Goal: Task Accomplishment & Management: Manage account settings

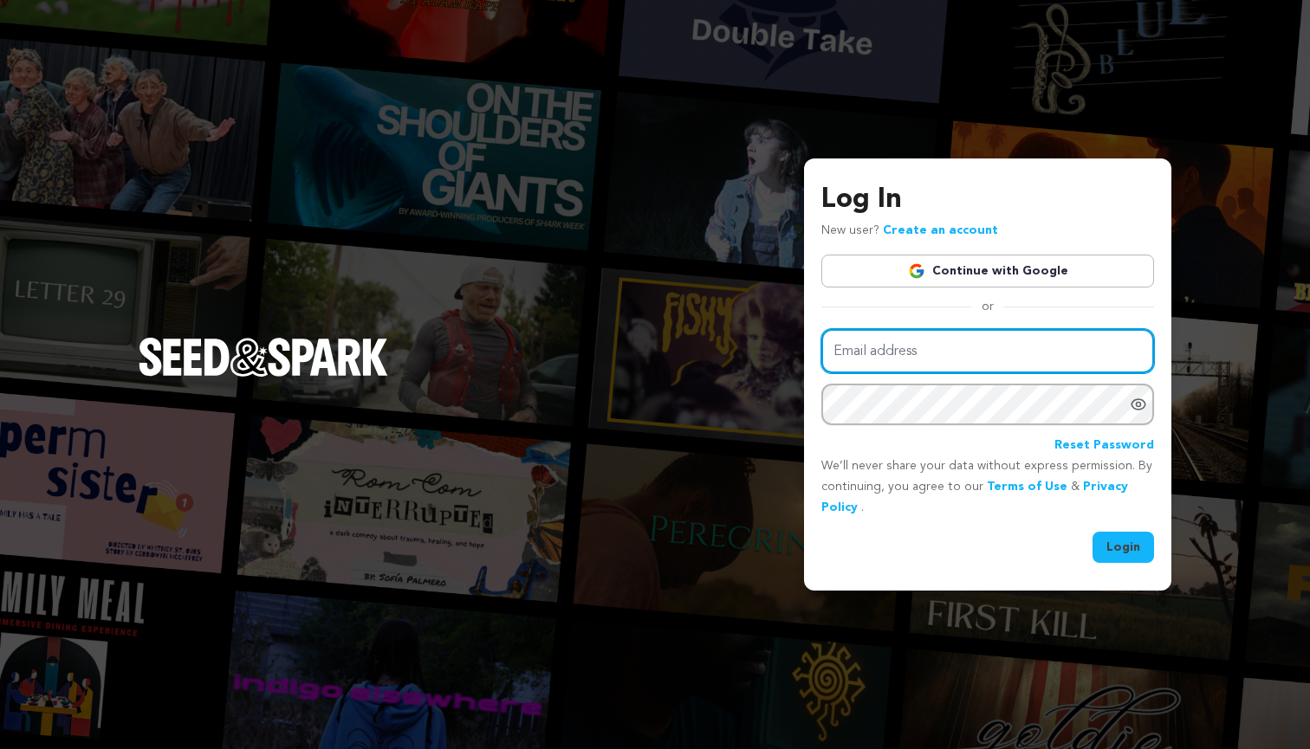
type input "Brycenrowland12@gmail.com"
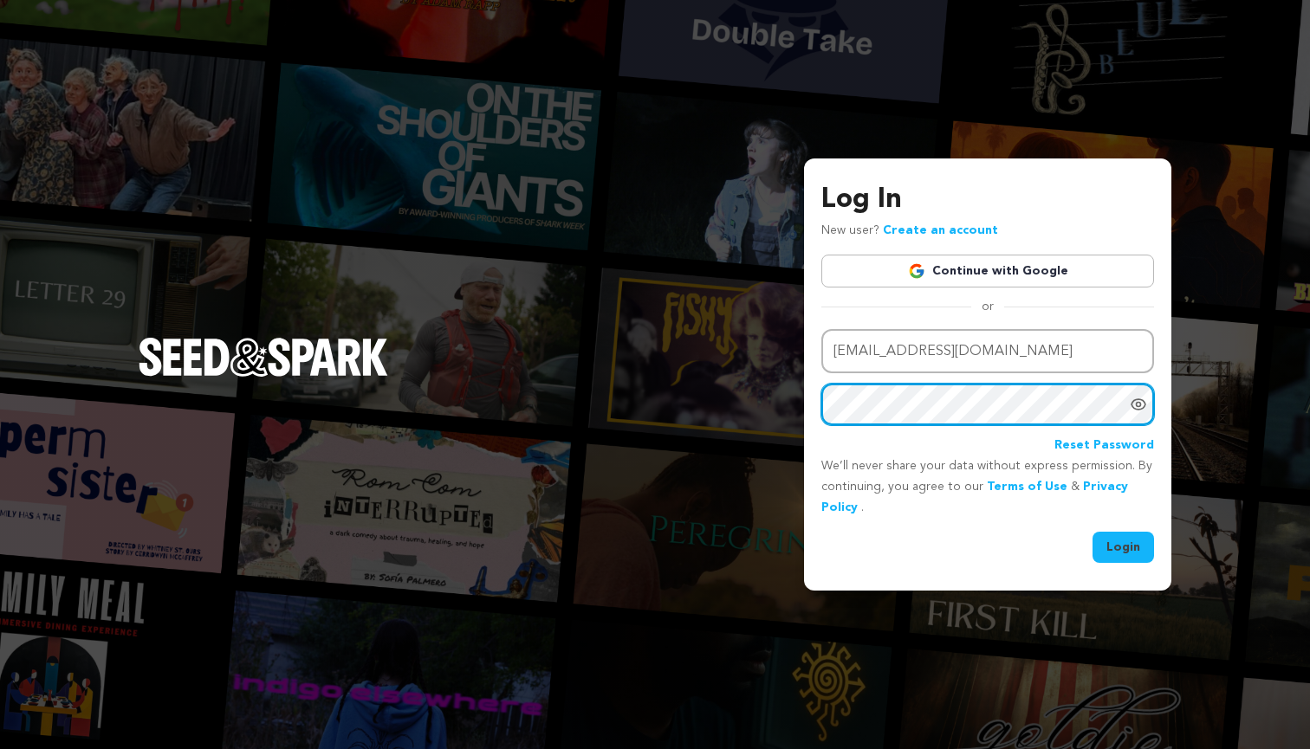
click at [1124, 545] on button "Login" at bounding box center [1124, 547] width 62 height 31
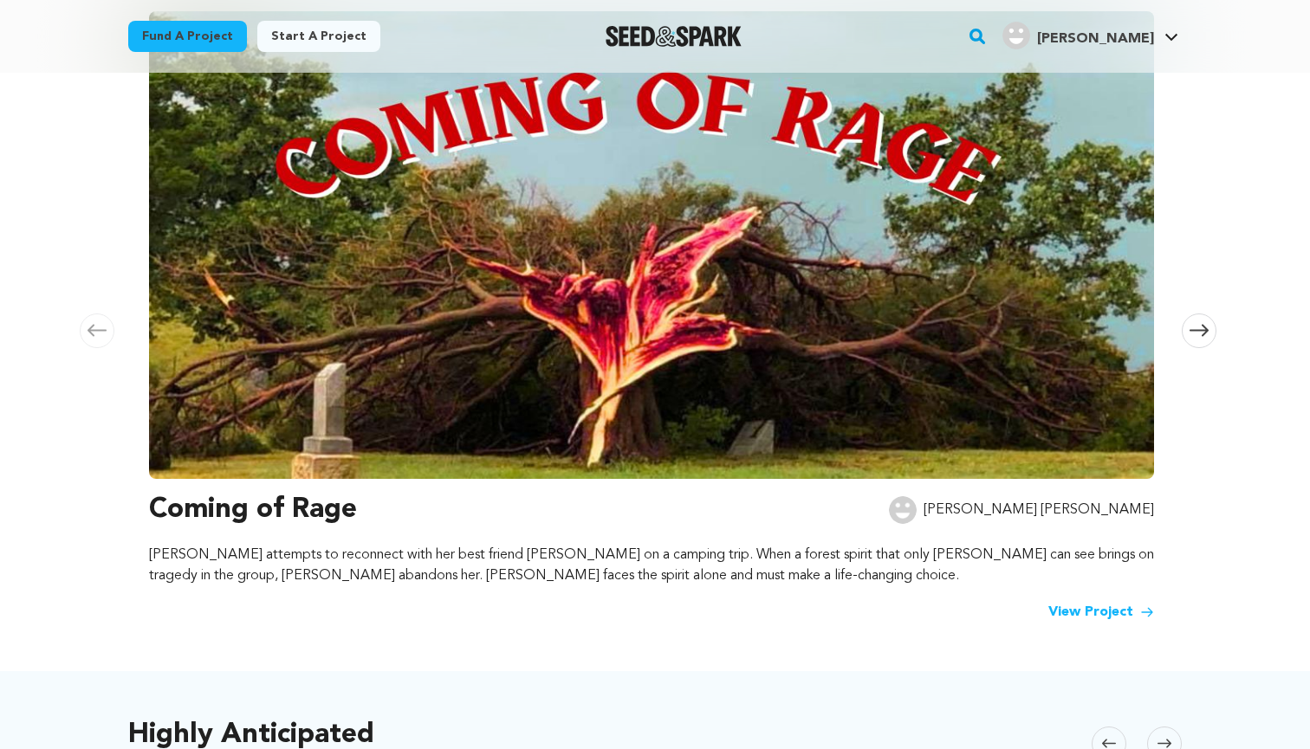
scroll to position [276, 0]
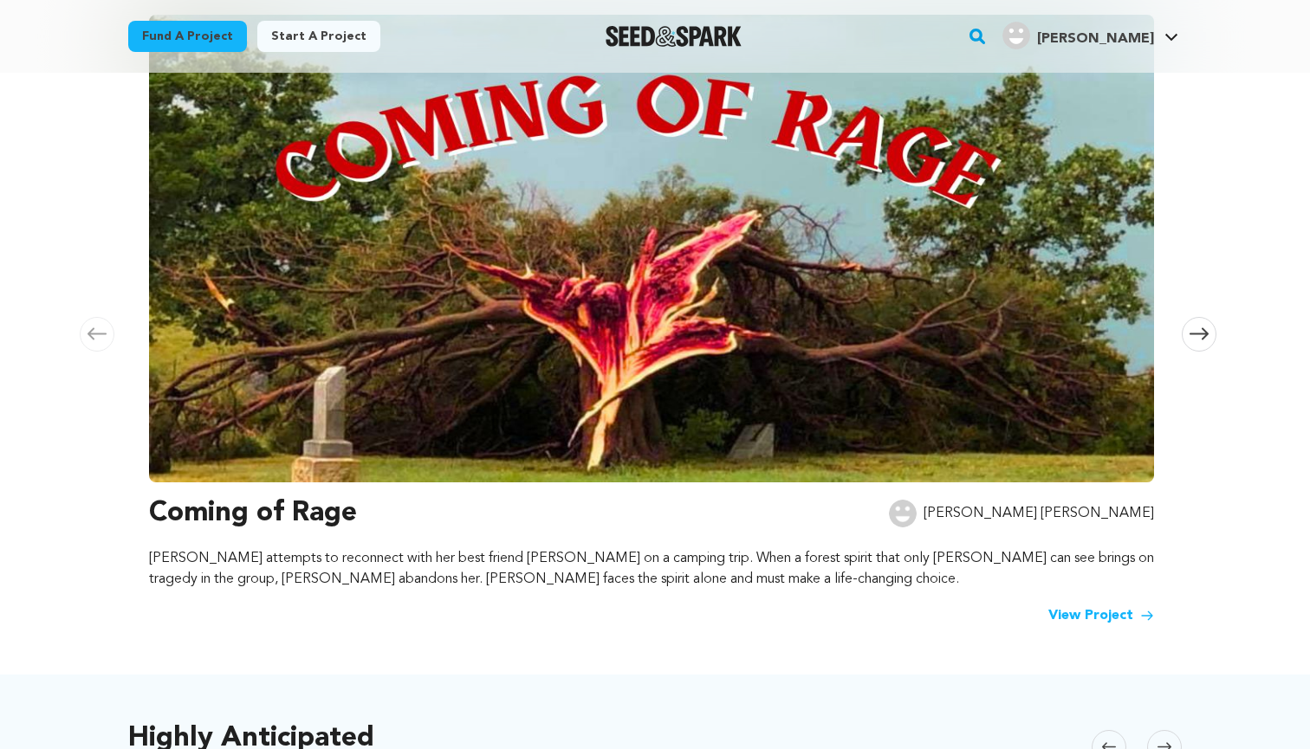
click at [1202, 339] on icon at bounding box center [1199, 334] width 19 height 13
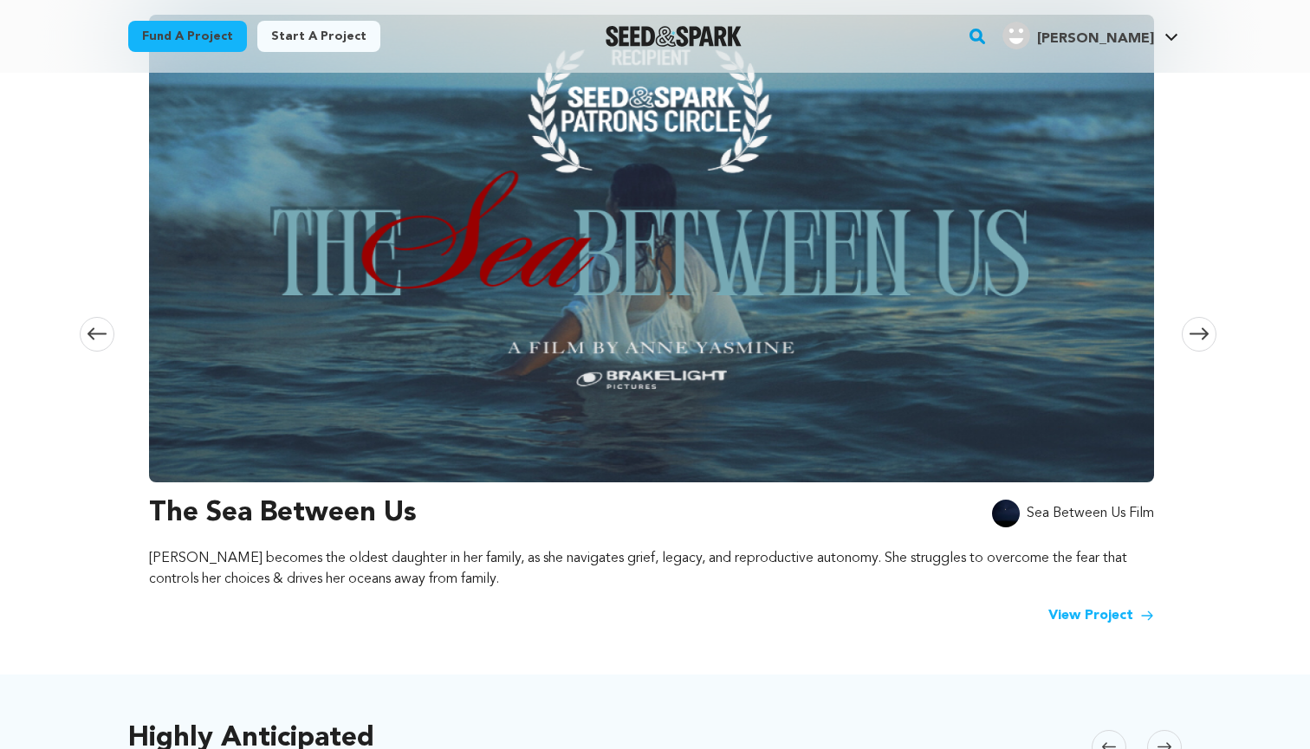
click at [1202, 339] on icon at bounding box center [1199, 334] width 19 height 13
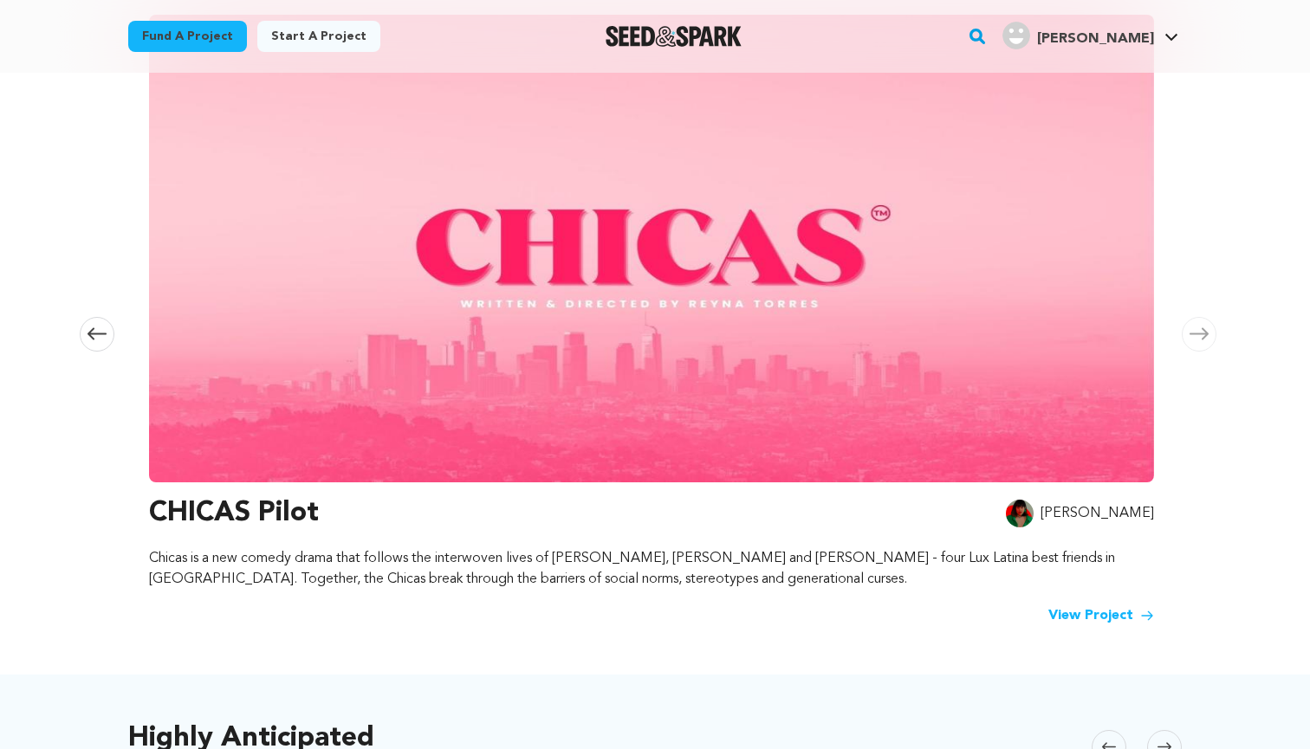
click at [1202, 339] on icon at bounding box center [1199, 334] width 19 height 13
click at [90, 335] on icon at bounding box center [97, 334] width 19 height 13
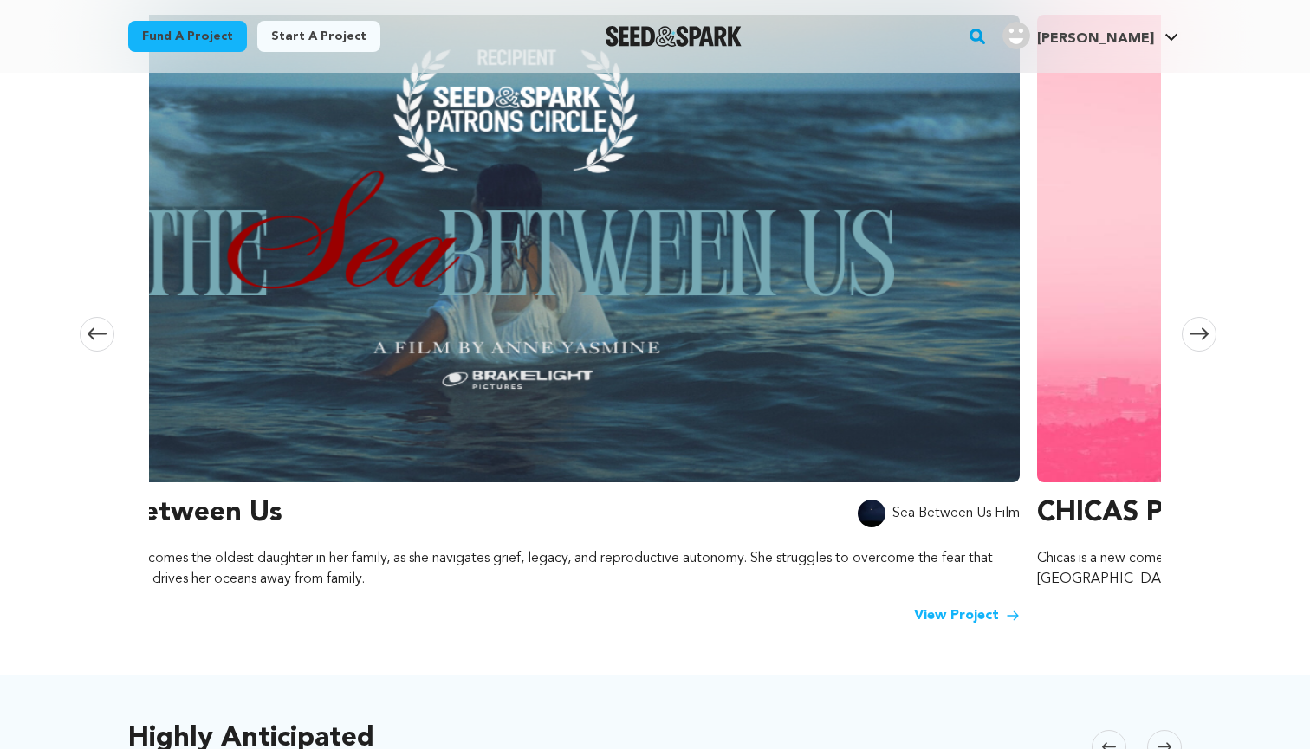
scroll to position [0, 1022]
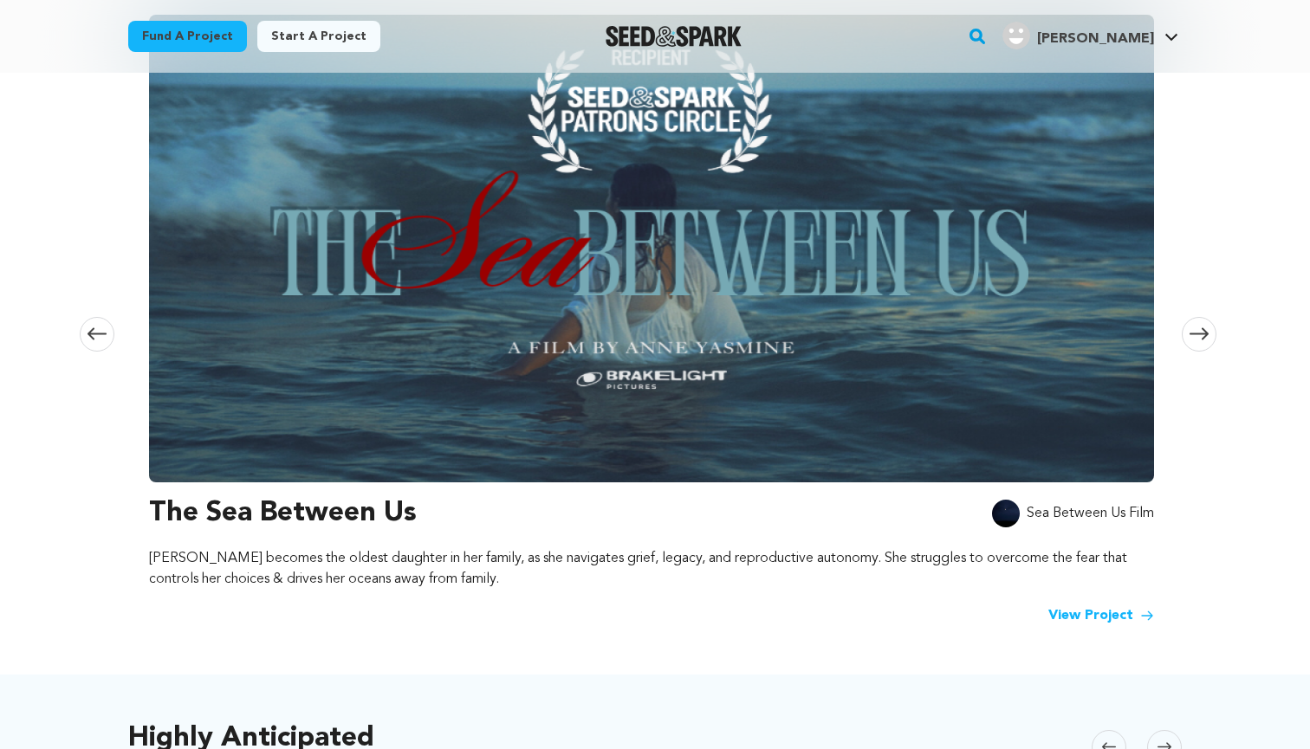
click at [1062, 613] on link "View Project" at bounding box center [1101, 616] width 106 height 21
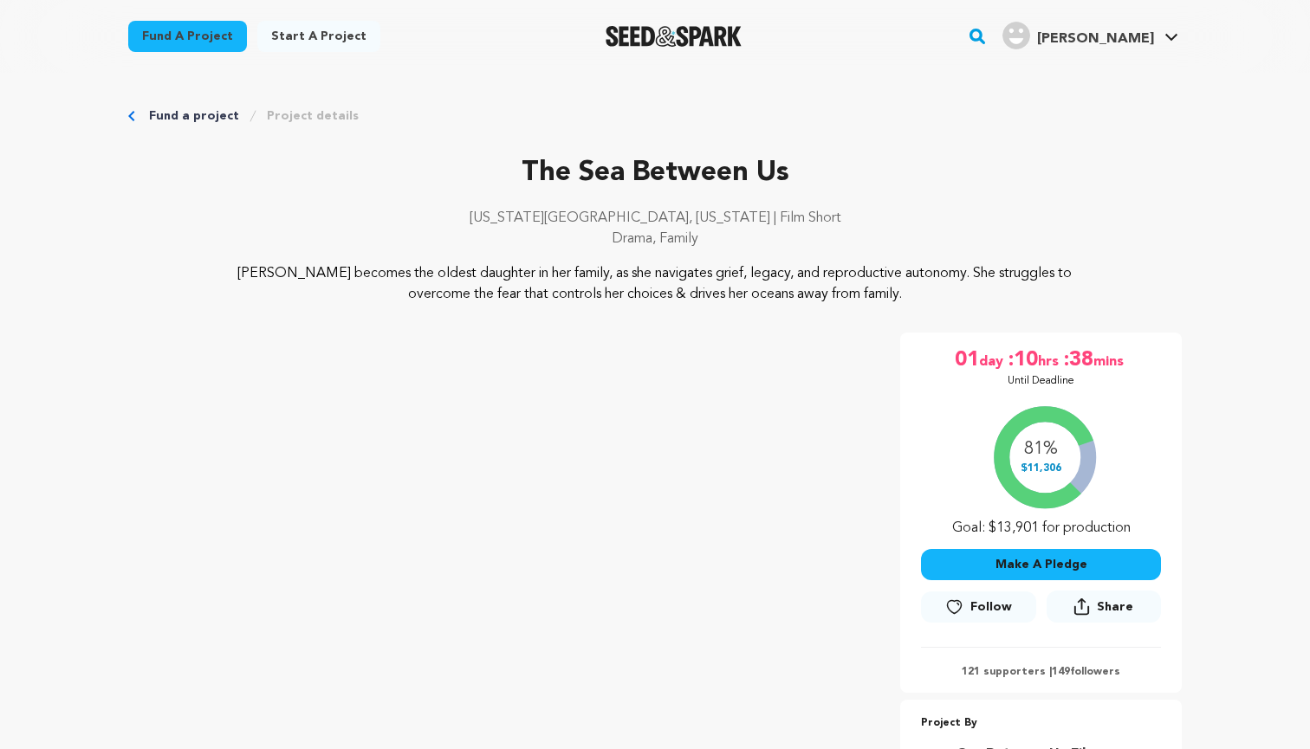
click at [174, 114] on link "Fund a project" at bounding box center [194, 115] width 90 height 17
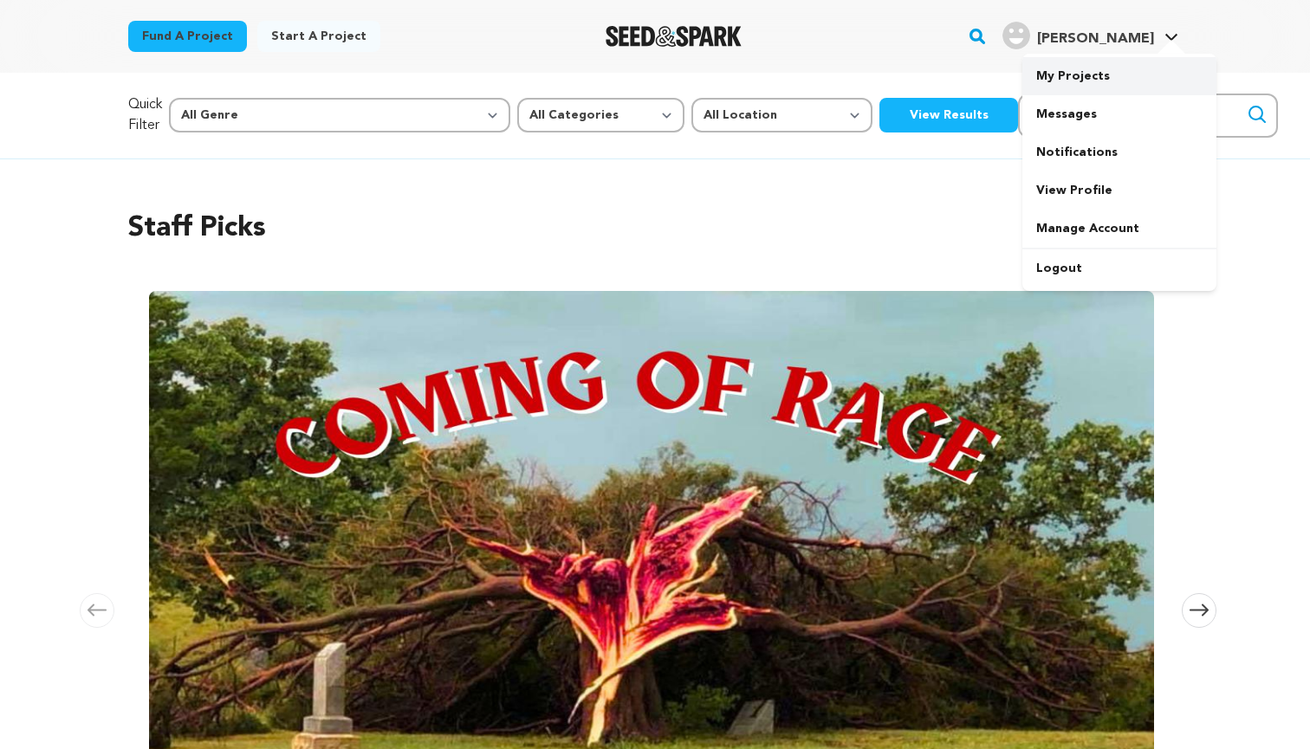
click at [1092, 77] on link "My Projects" at bounding box center [1119, 76] width 194 height 38
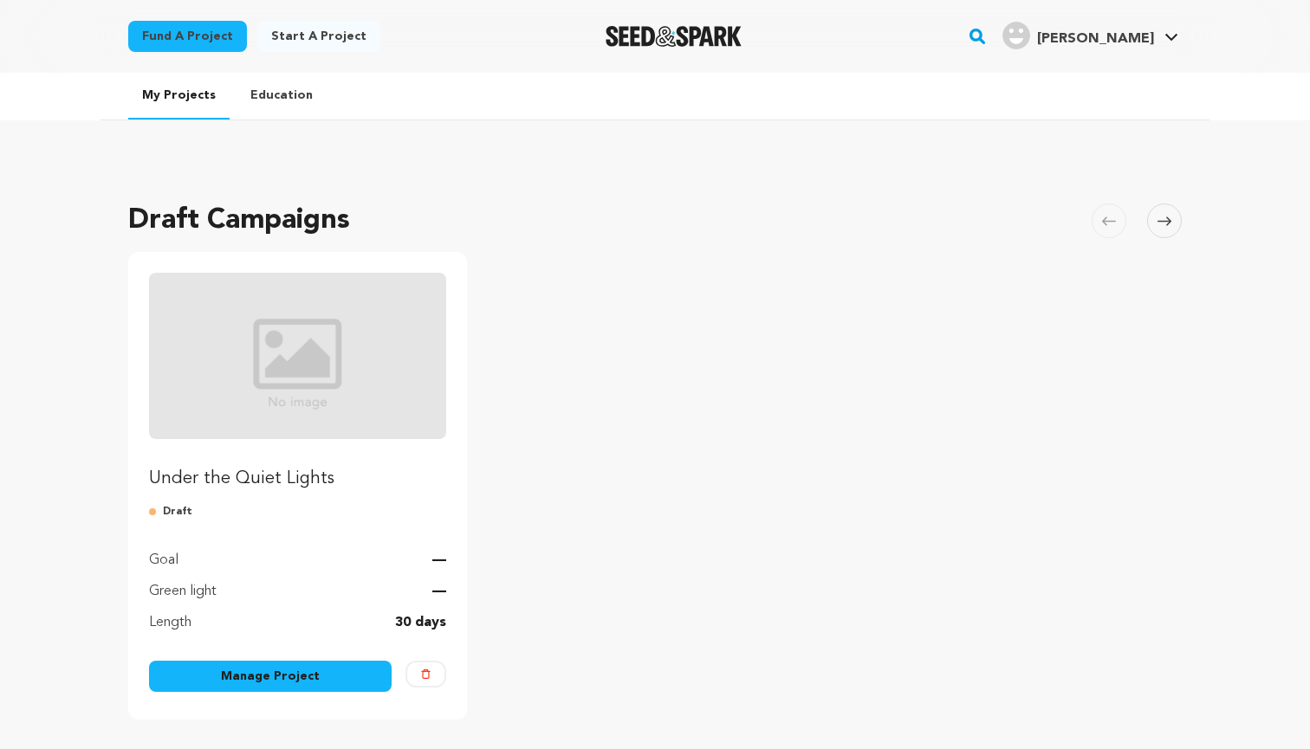
click at [264, 661] on link "Manage Project" at bounding box center [270, 676] width 243 height 31
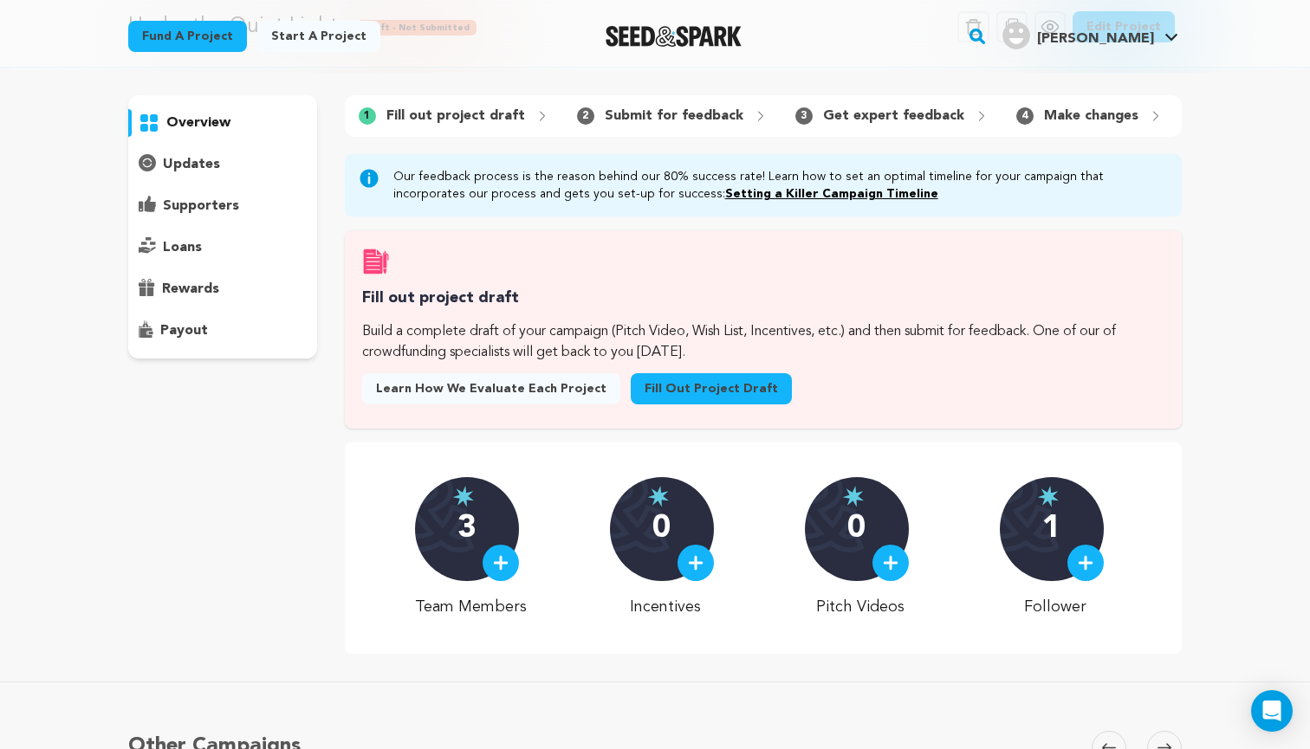
scroll to position [90, 0]
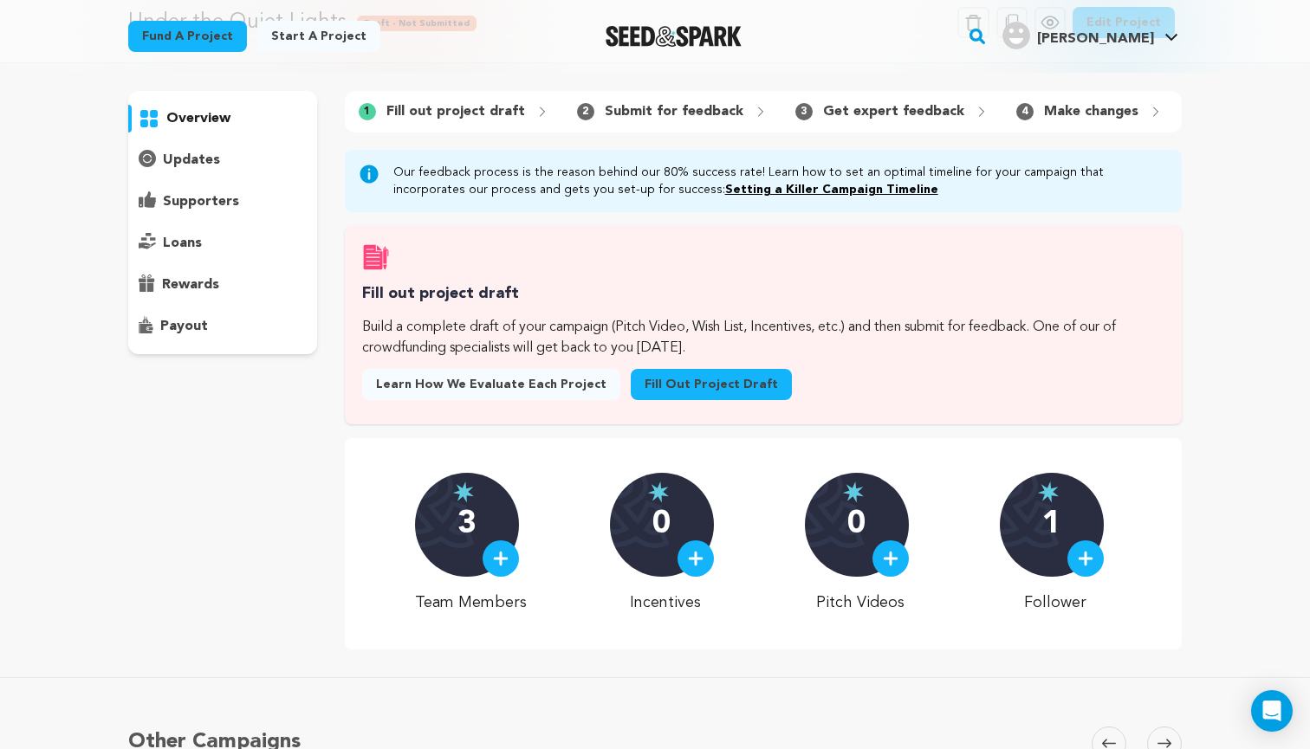
click at [457, 518] on div "3" at bounding box center [467, 525] width 104 height 104
click at [476, 516] on p "3" at bounding box center [466, 525] width 18 height 35
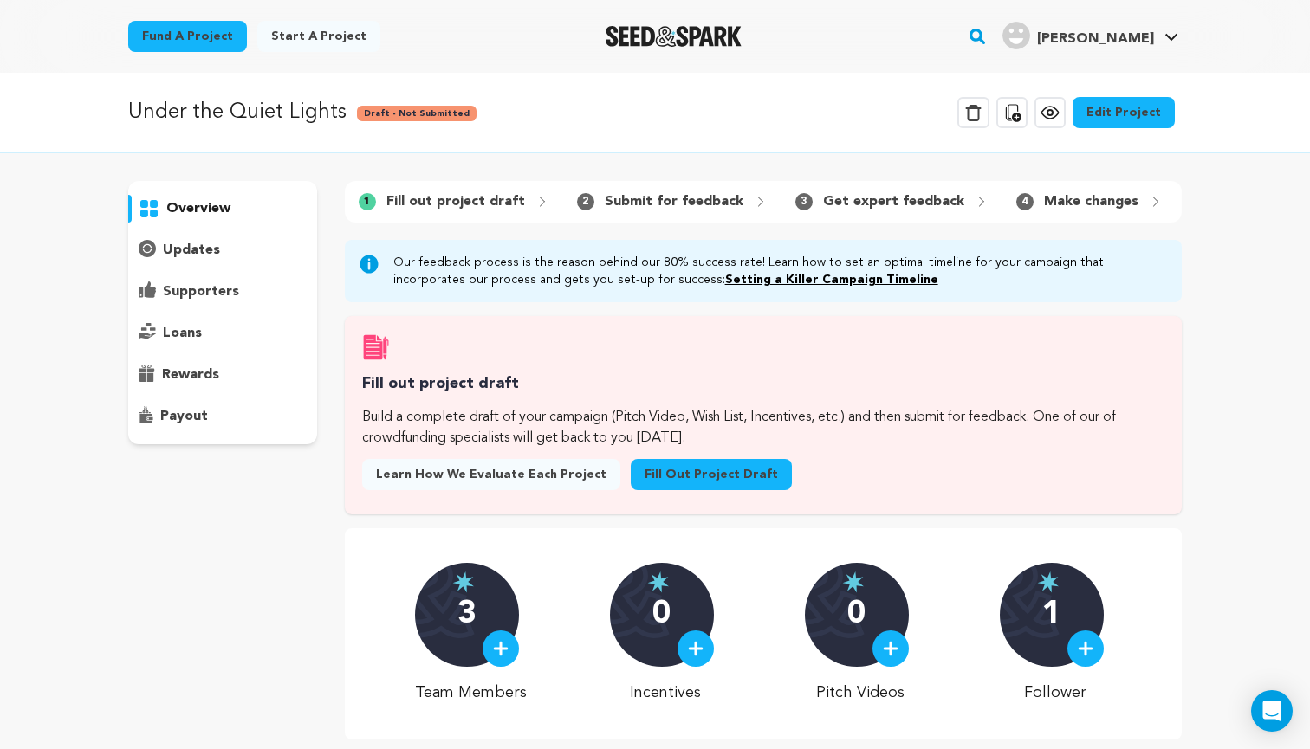
scroll to position [0, 0]
click at [176, 293] on p "supporters" at bounding box center [201, 292] width 76 height 21
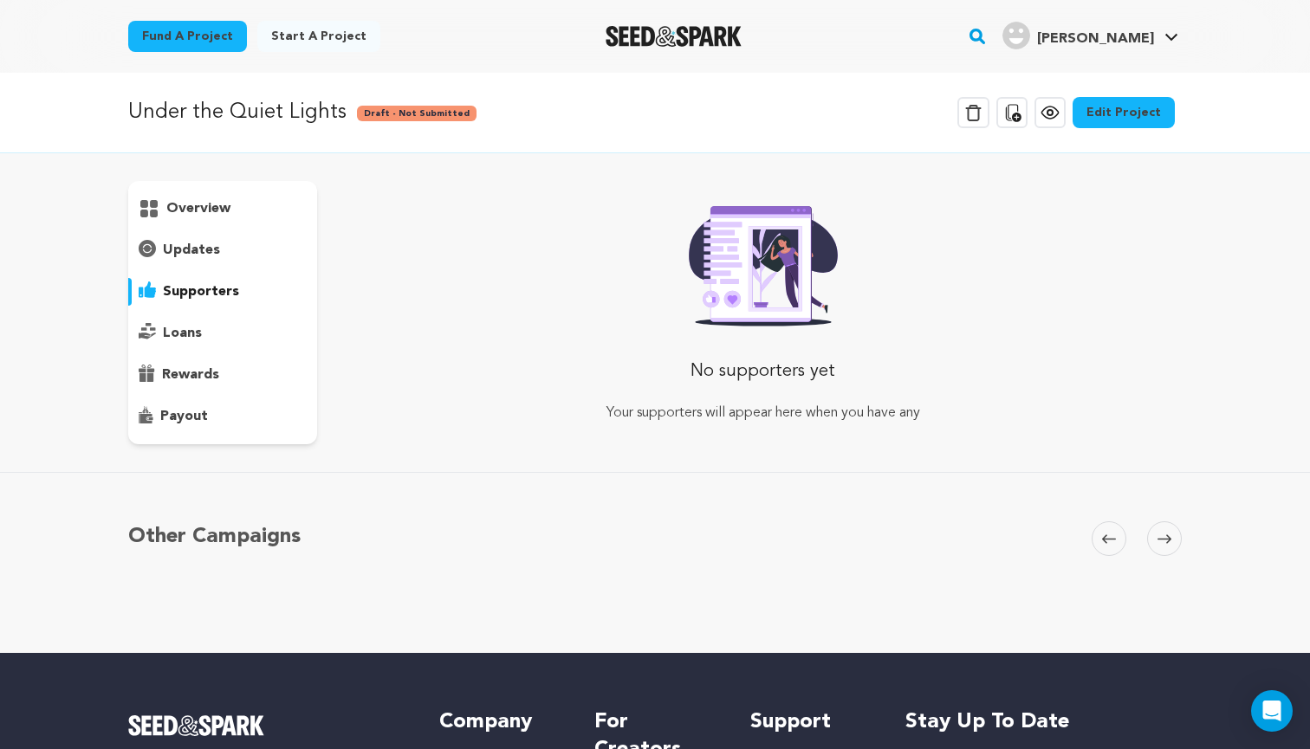
click at [181, 208] on p "overview" at bounding box center [198, 208] width 64 height 21
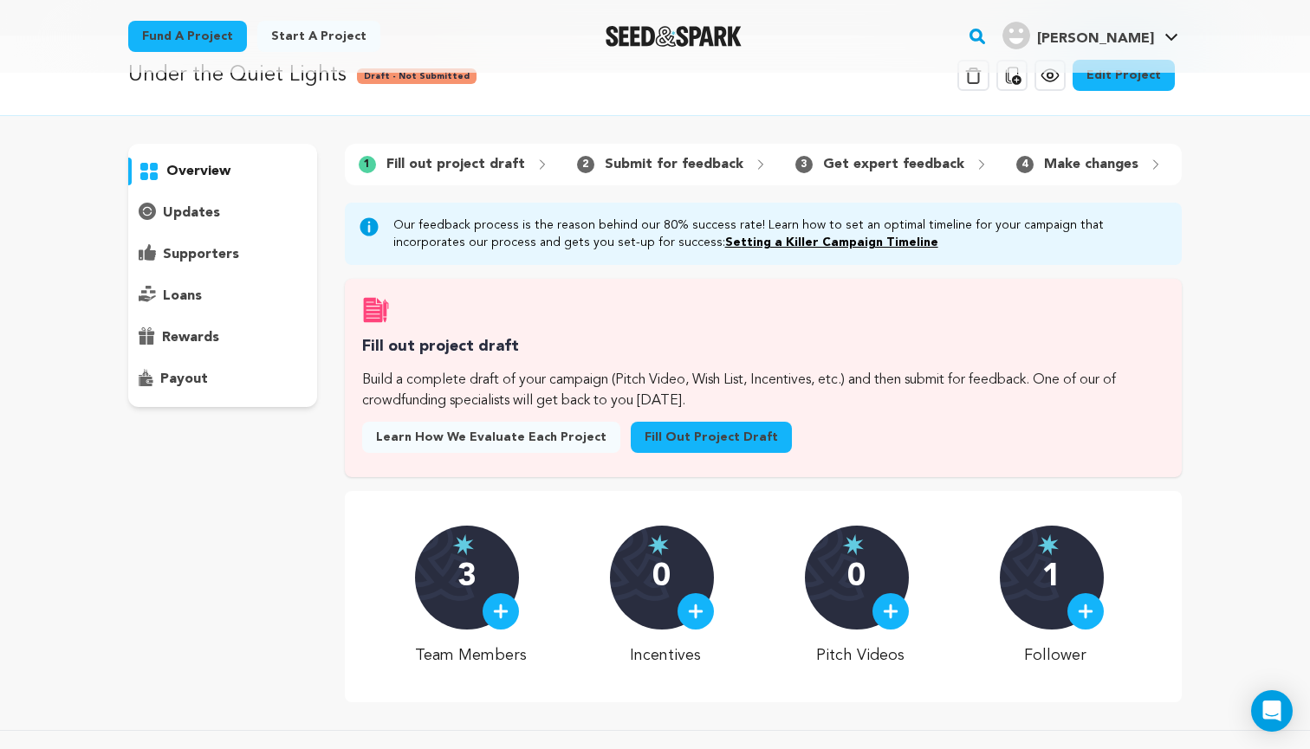
scroll to position [36, 0]
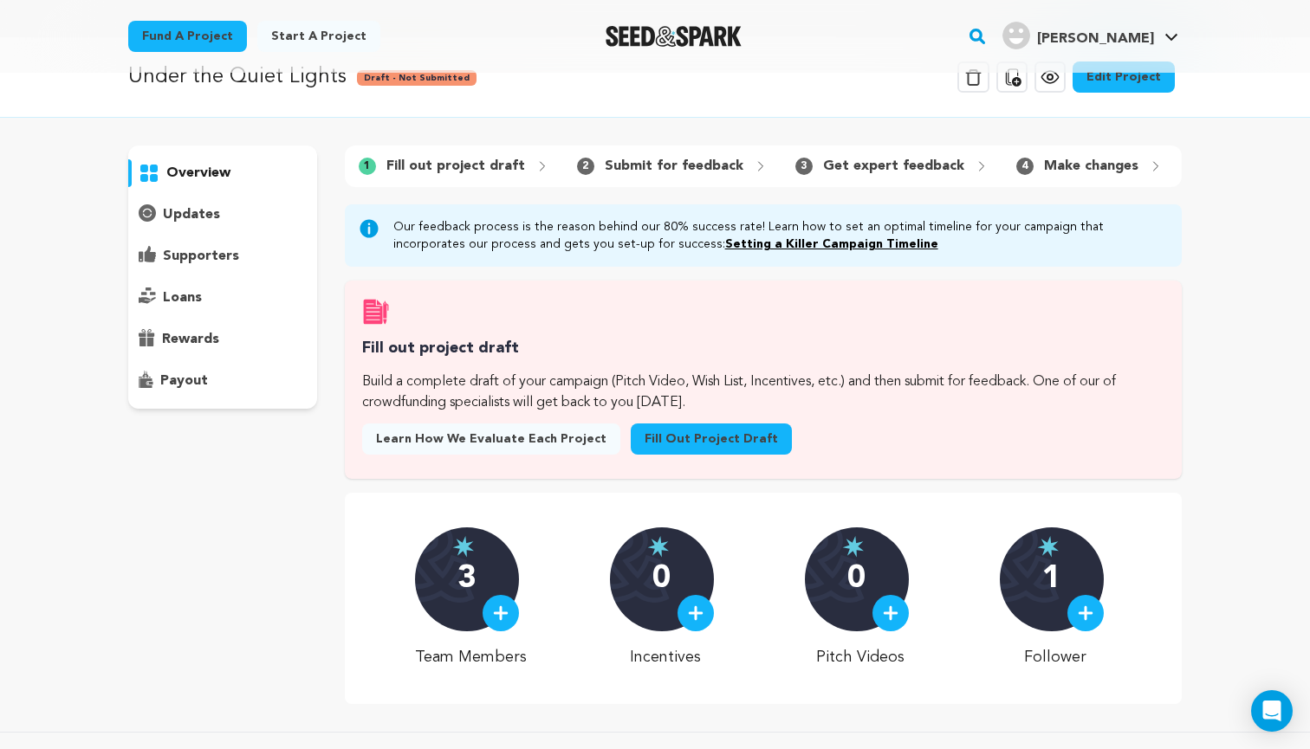
click at [885, 617] on img at bounding box center [891, 614] width 16 height 16
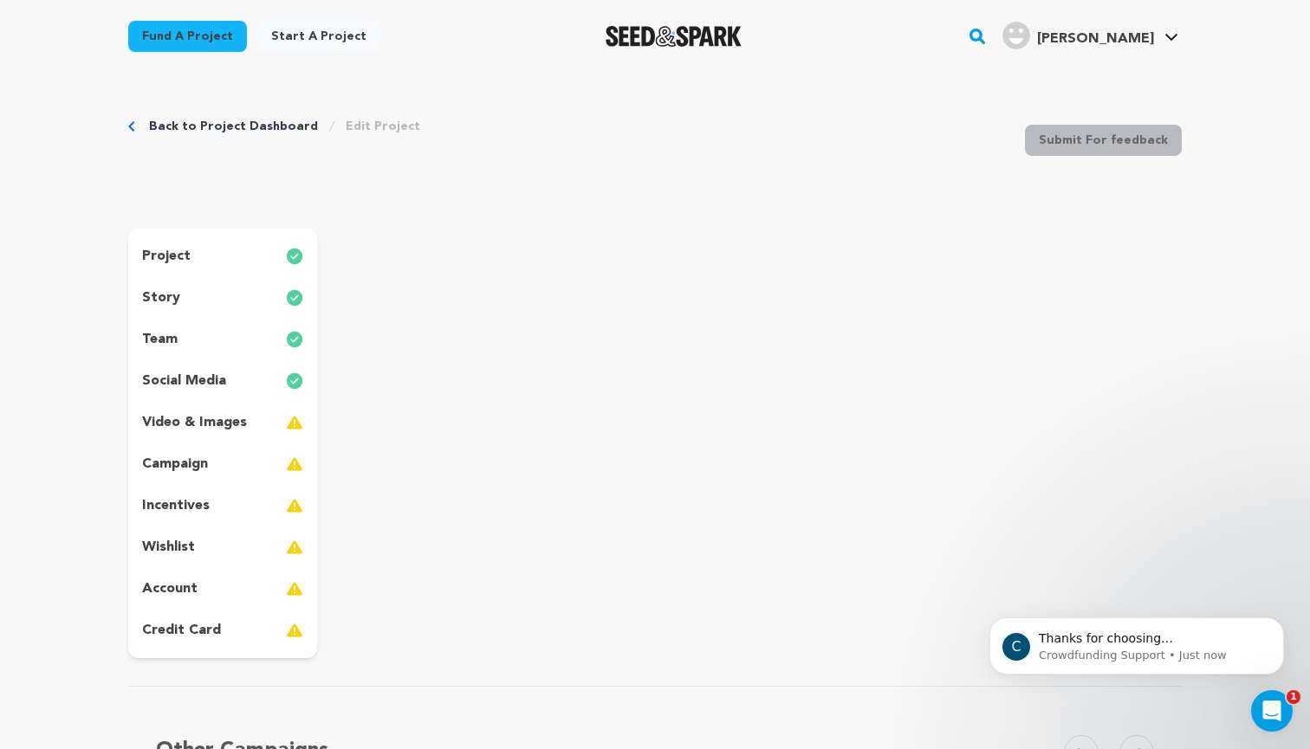
click at [220, 421] on p "video & images" at bounding box center [194, 422] width 105 height 21
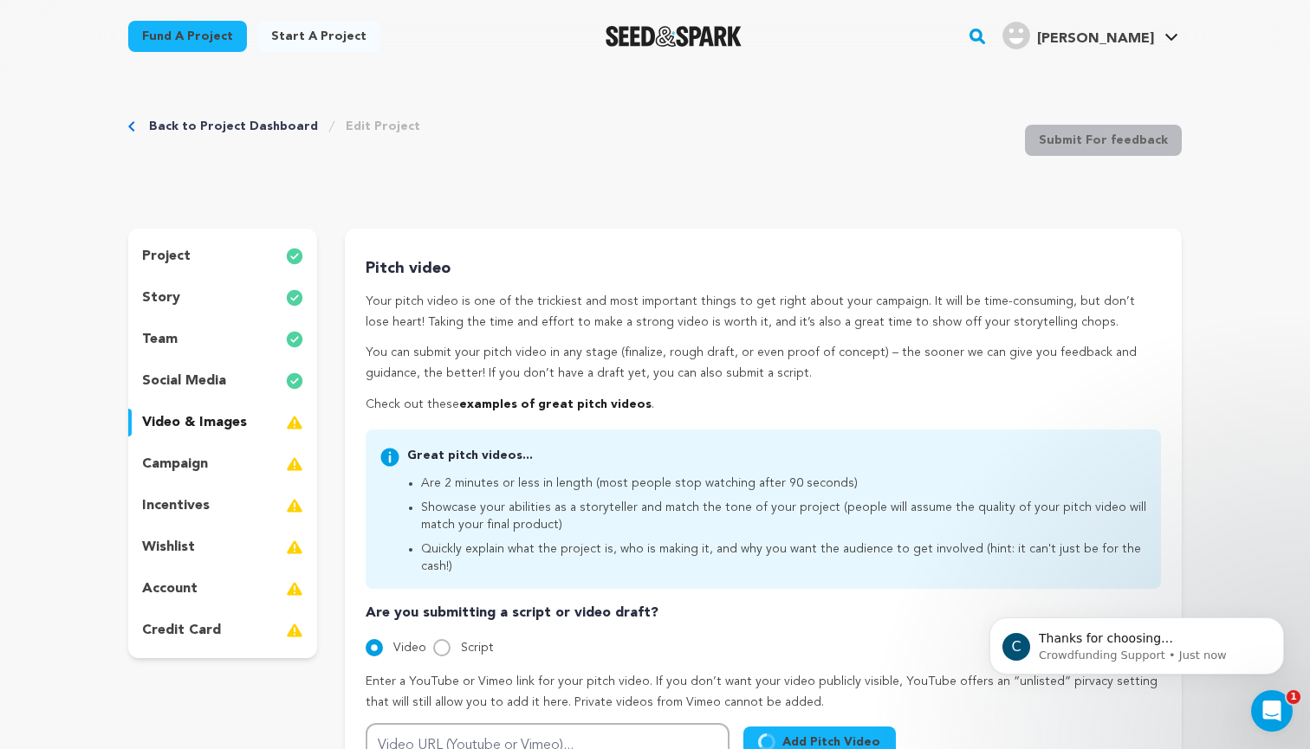
click at [185, 383] on p "social media" at bounding box center [184, 381] width 84 height 21
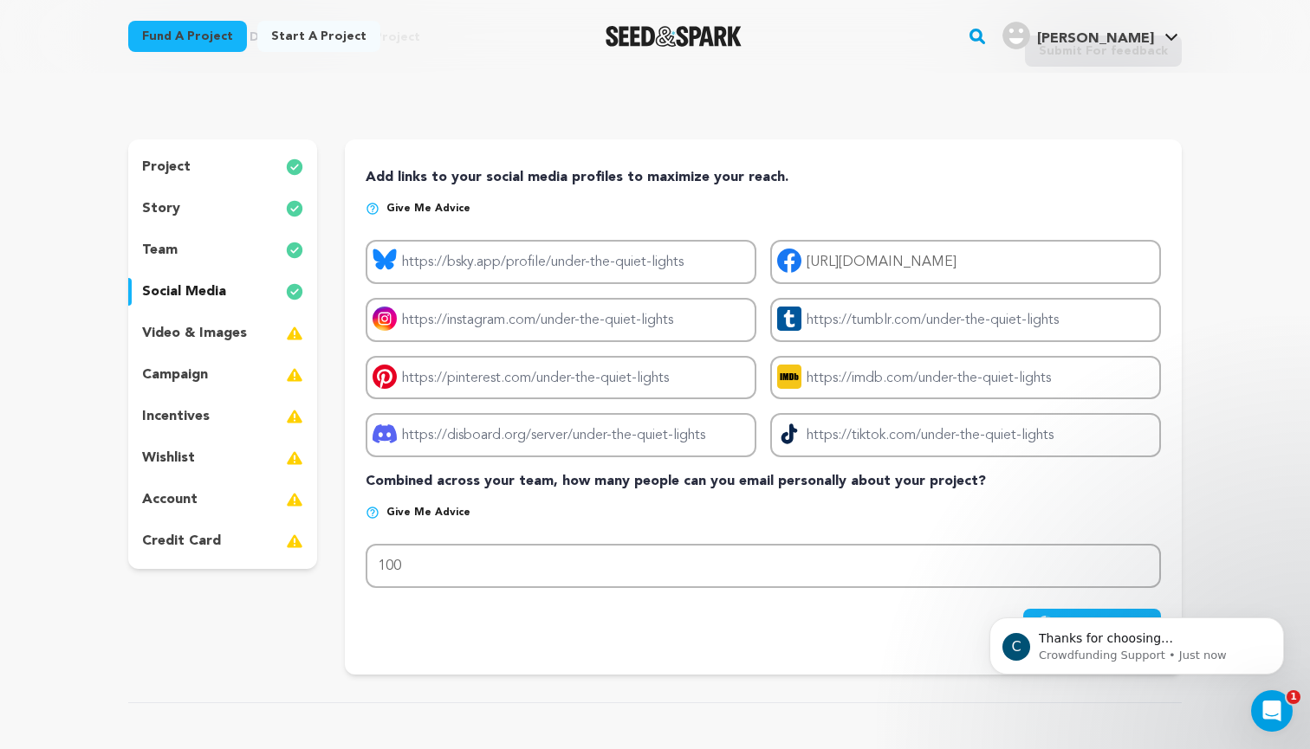
scroll to position [98, 0]
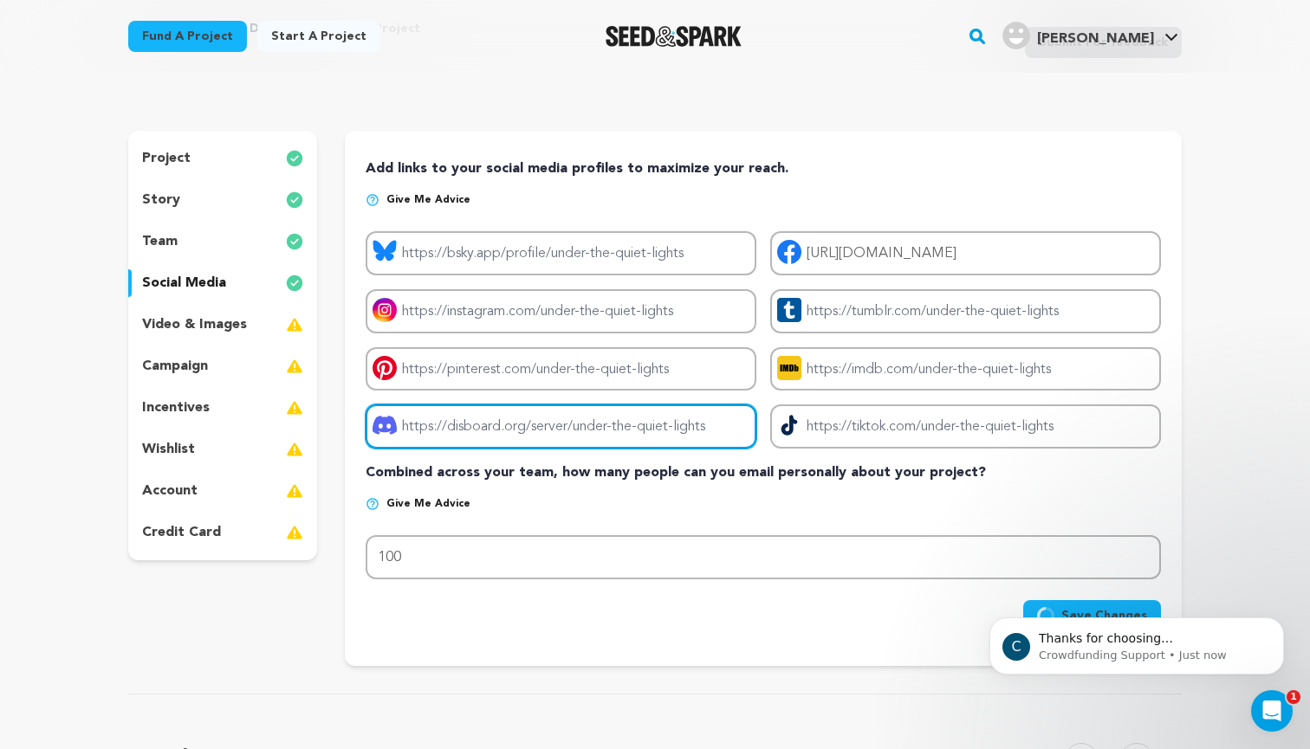
click at [475, 427] on input "Project discord link" at bounding box center [561, 427] width 391 height 44
click at [469, 426] on input "Project discord link" at bounding box center [561, 427] width 391 height 44
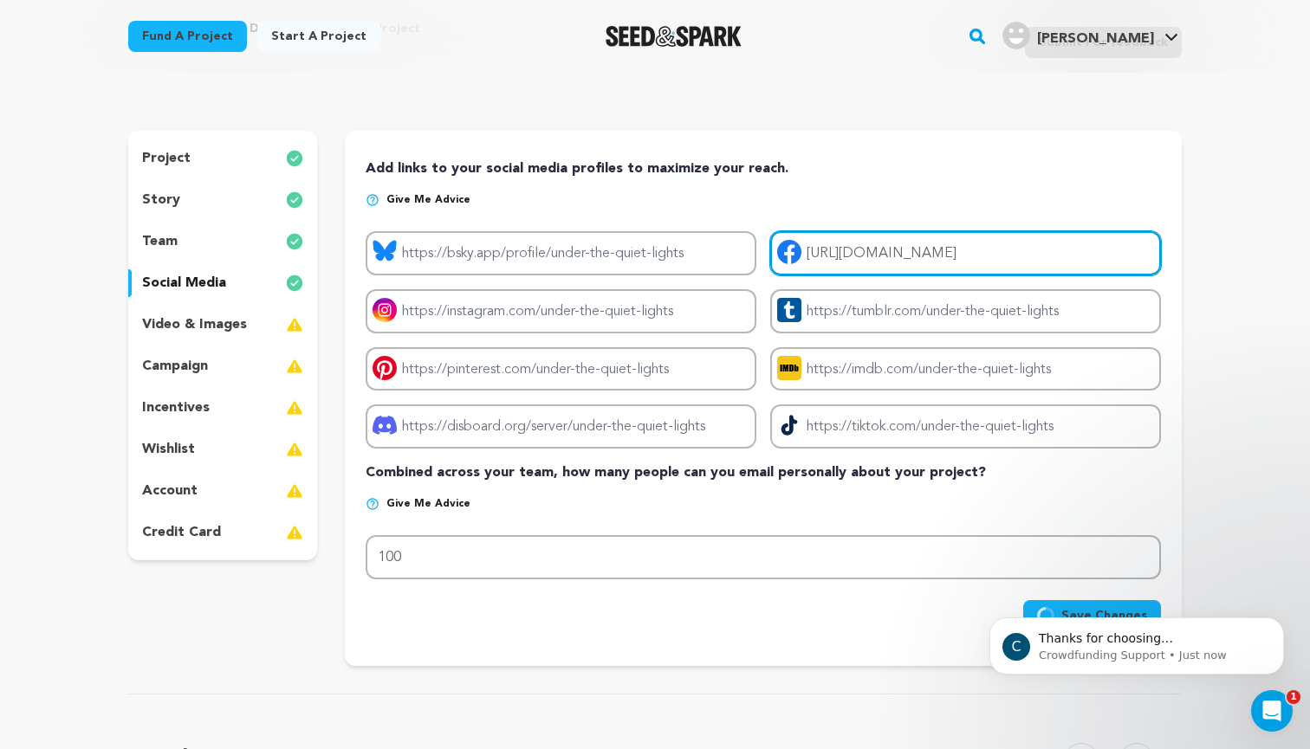
click at [883, 256] on input "[URL][DOMAIN_NAME]" at bounding box center [965, 253] width 391 height 44
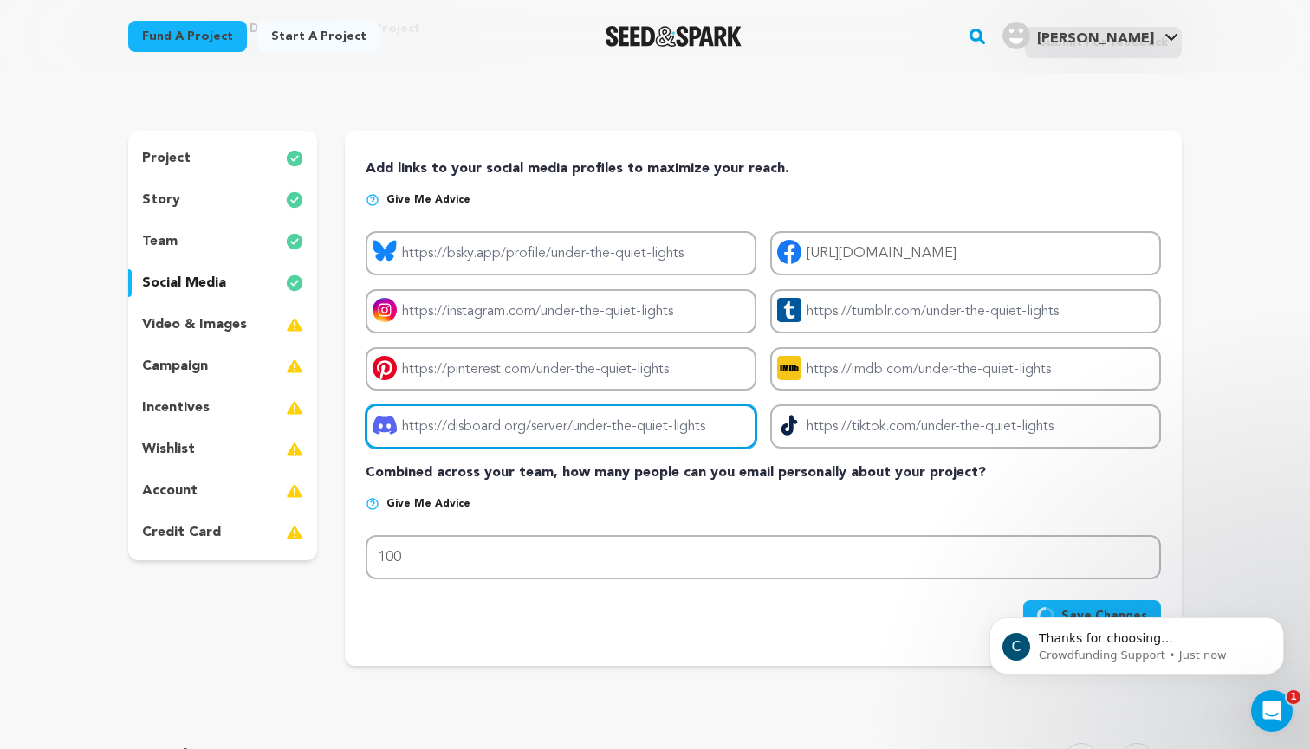
click at [671, 425] on input "Project discord link" at bounding box center [561, 427] width 391 height 44
click at [689, 430] on input "Project discord link" at bounding box center [561, 427] width 391 height 44
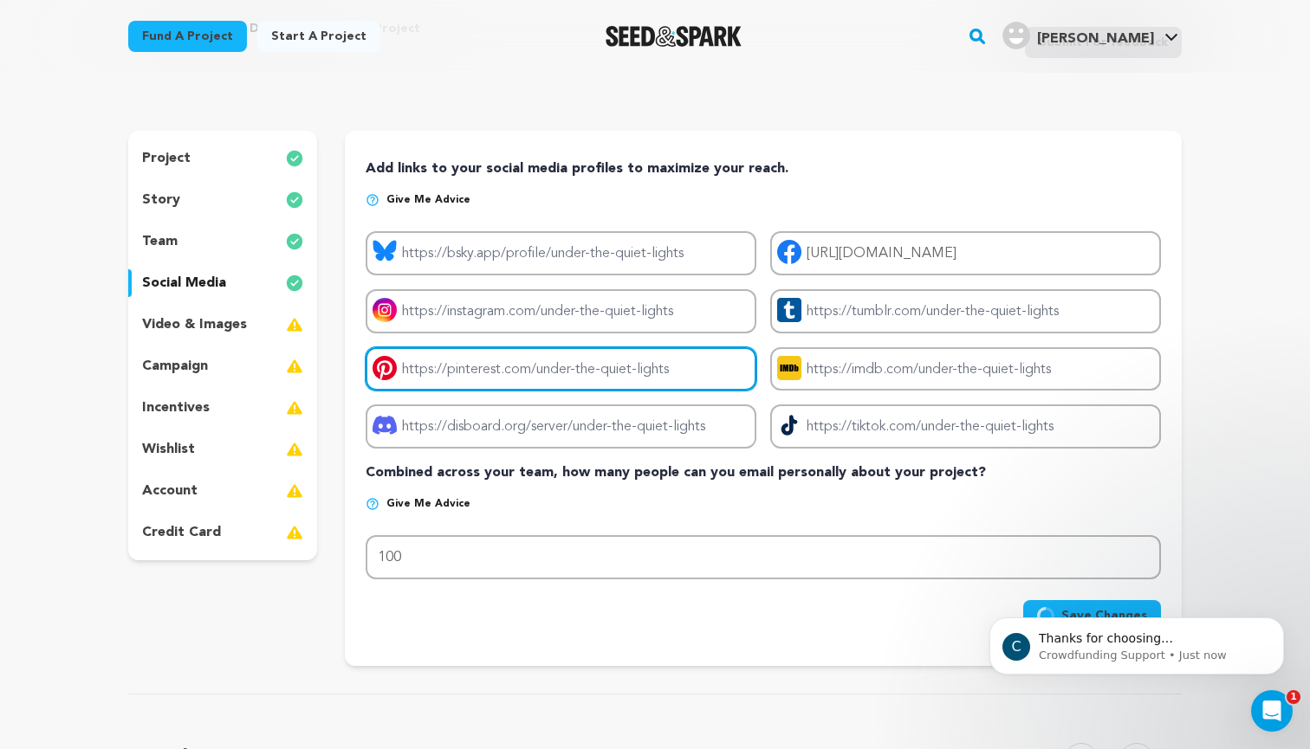
click at [569, 374] on input "Project pinterest link" at bounding box center [561, 369] width 391 height 44
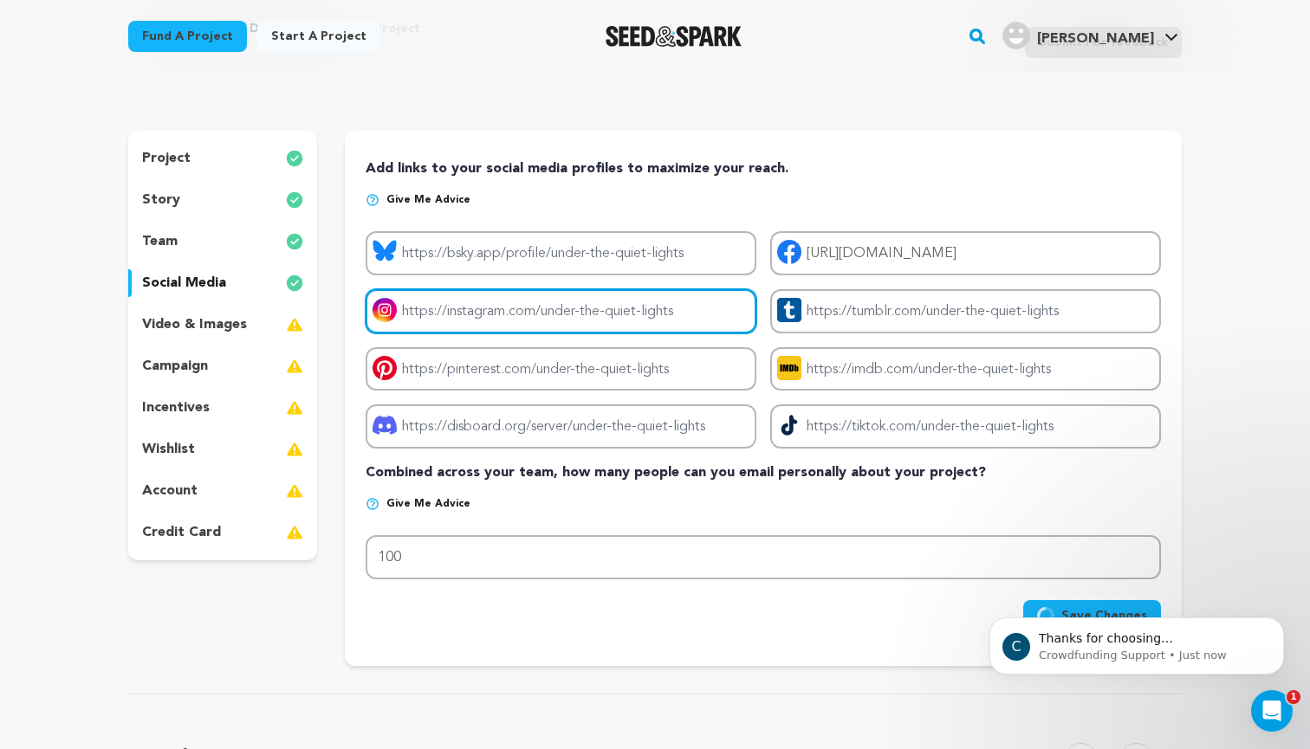
click at [554, 316] on input "Project instagram link" at bounding box center [561, 311] width 391 height 44
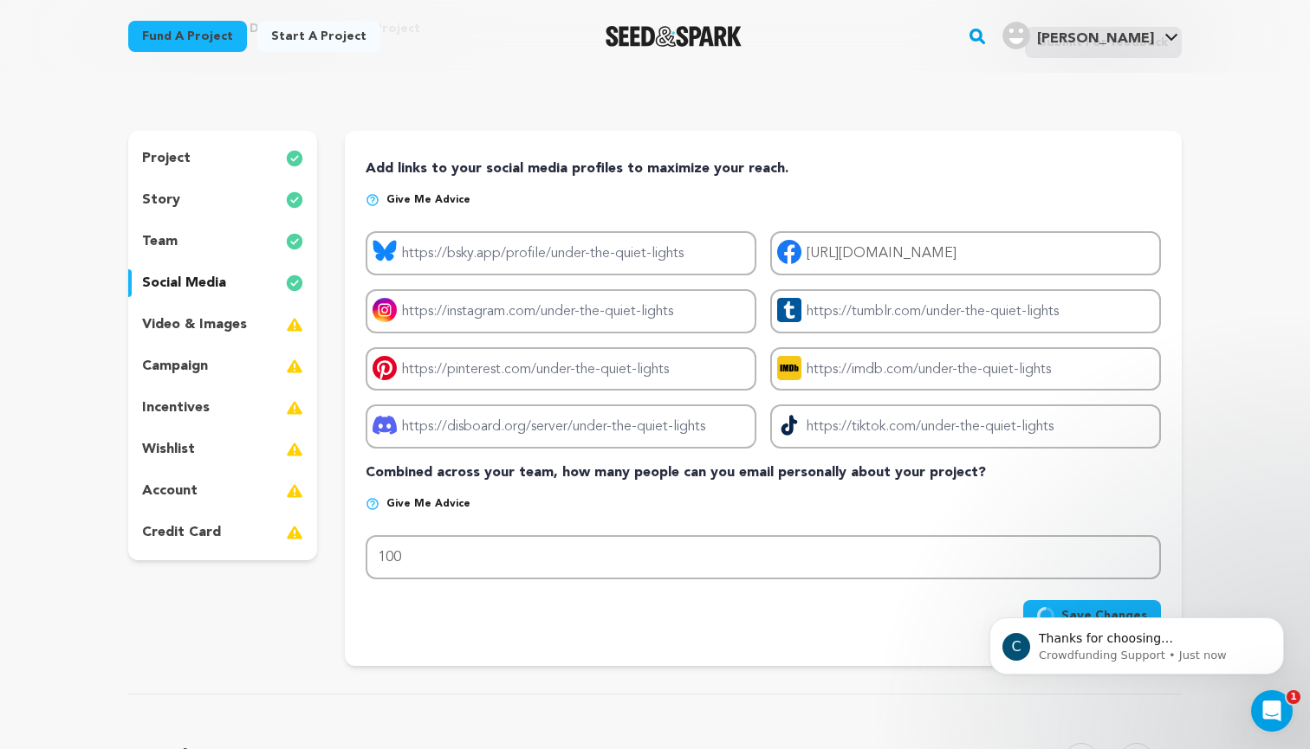
click at [559, 276] on div "Project bluesky link Project facebook link [URL][DOMAIN_NAME] Project instagram…" at bounding box center [763, 339] width 795 height 217
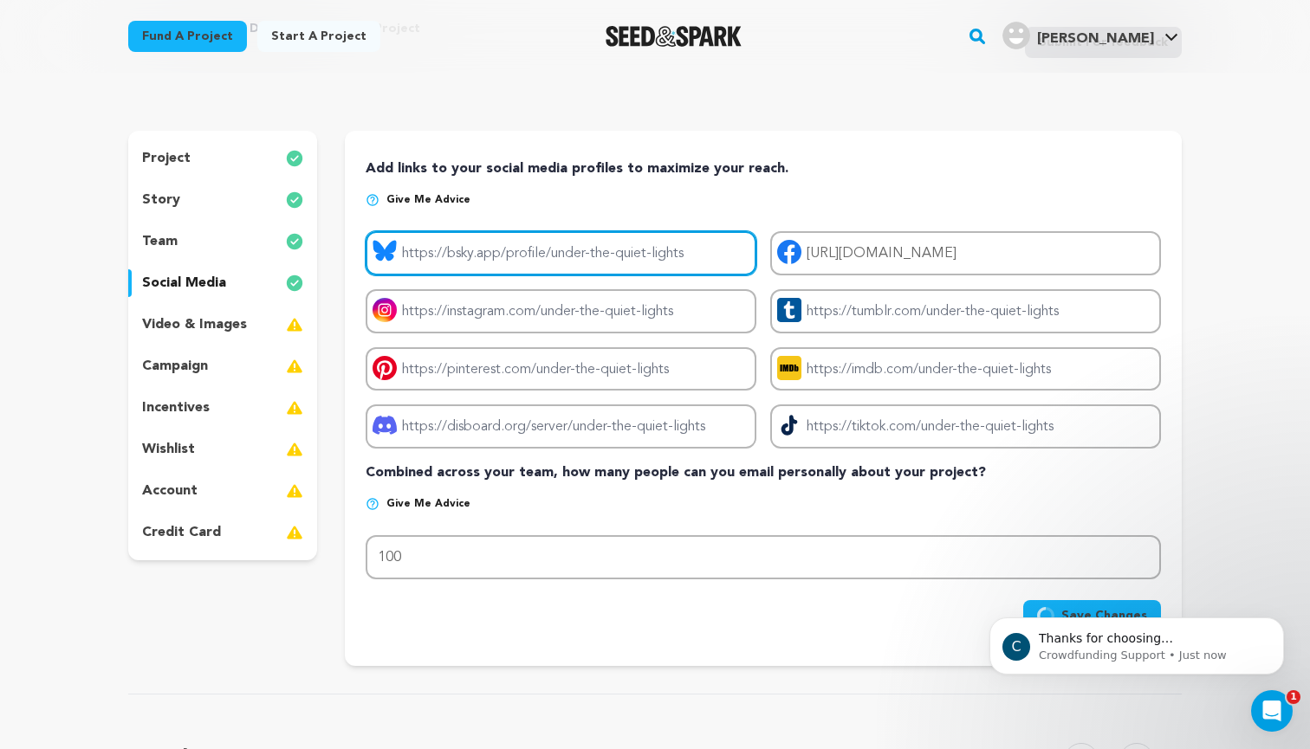
click at [561, 257] on input "Project bluesky link" at bounding box center [561, 253] width 391 height 44
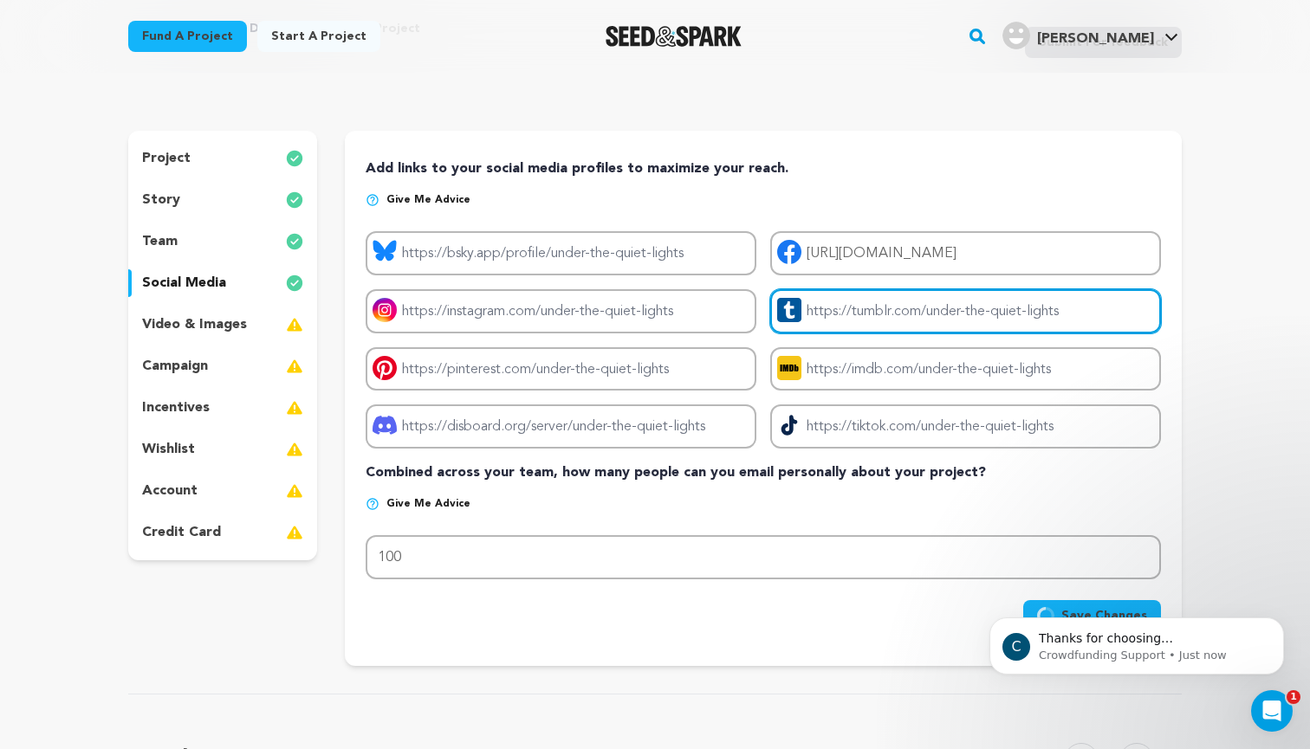
click at [833, 317] on input "Project tumblr link" at bounding box center [965, 311] width 391 height 44
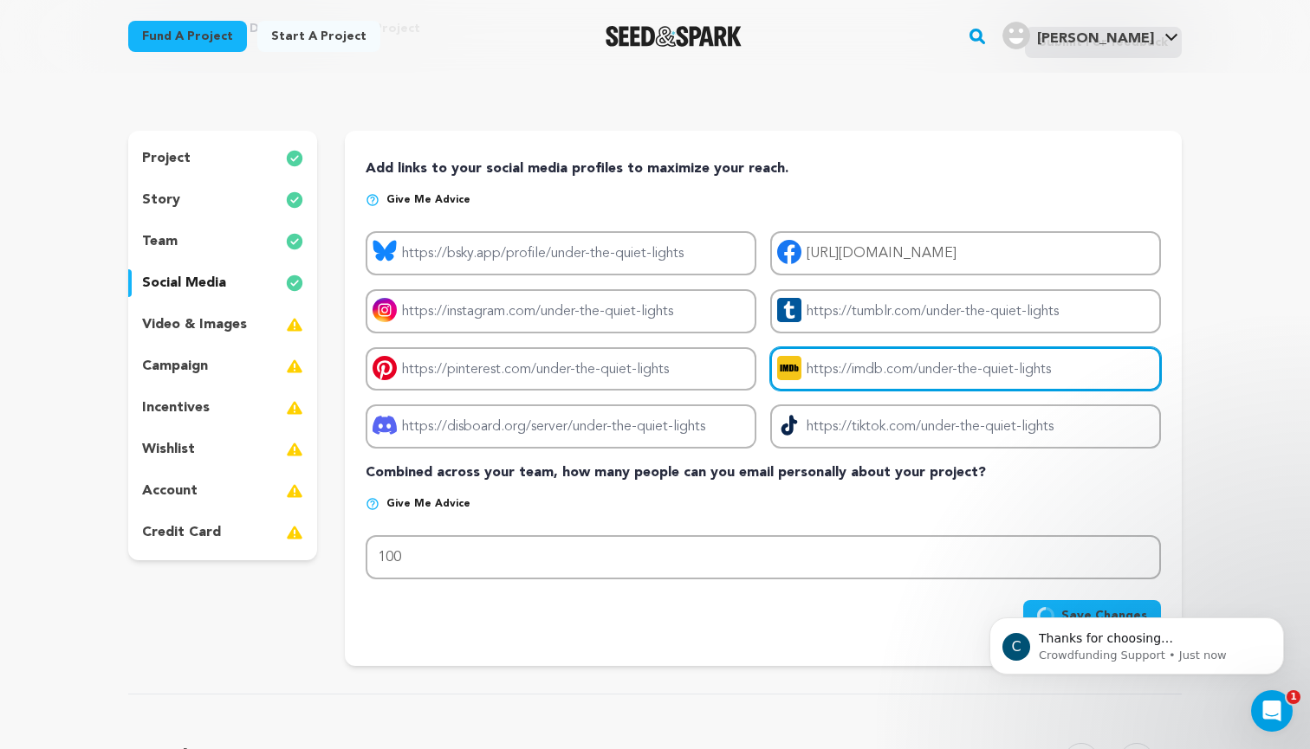
click at [840, 371] on input "Project imdb link" at bounding box center [965, 369] width 391 height 44
click at [160, 234] on p "team" at bounding box center [160, 241] width 36 height 21
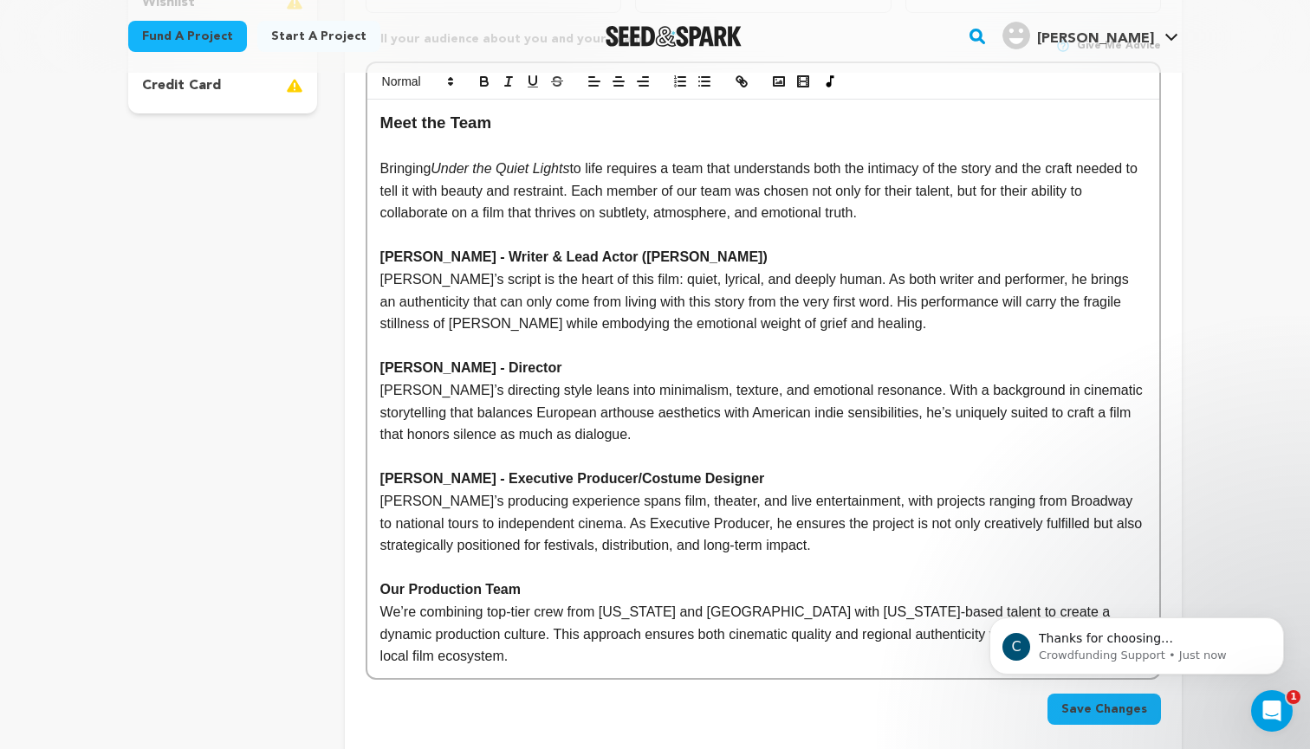
scroll to position [545, 0]
click at [1287, 626] on button "Dismiss notification" at bounding box center [1279, 623] width 23 height 23
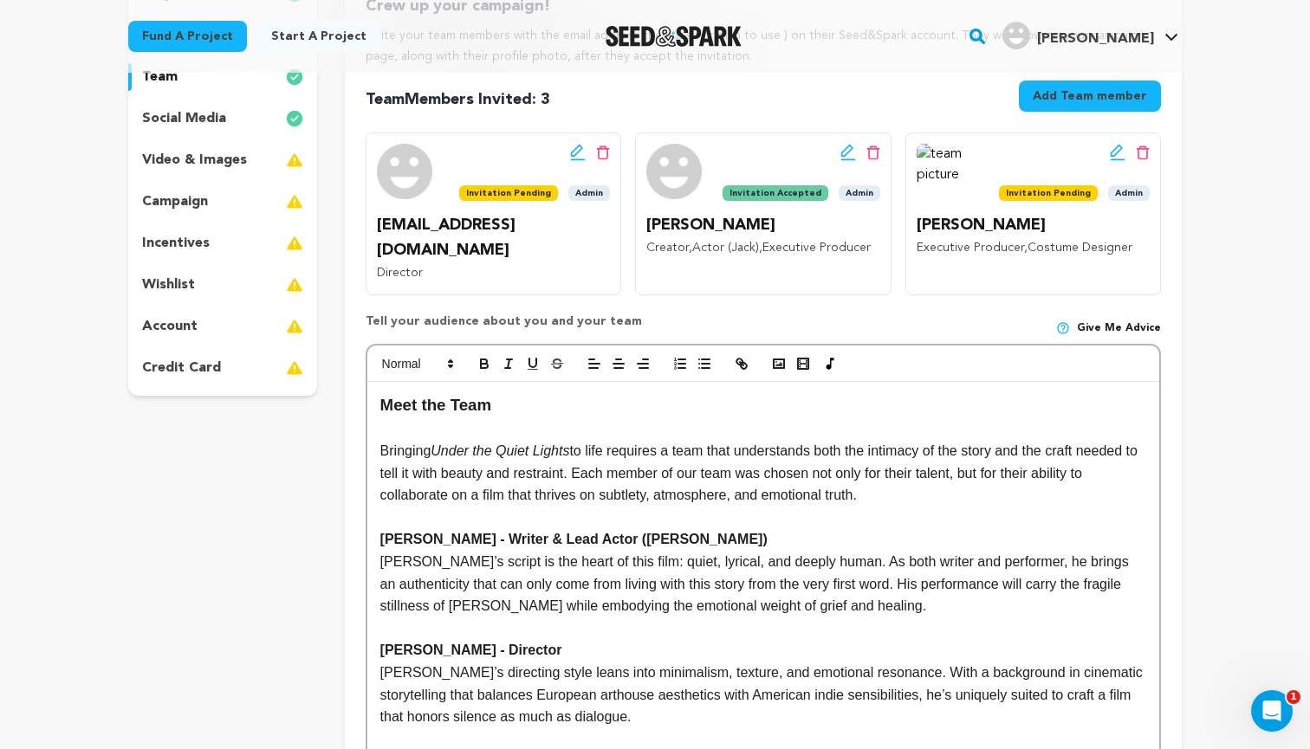
scroll to position [263, 0]
click at [205, 375] on p "credit card" at bounding box center [181, 368] width 79 height 21
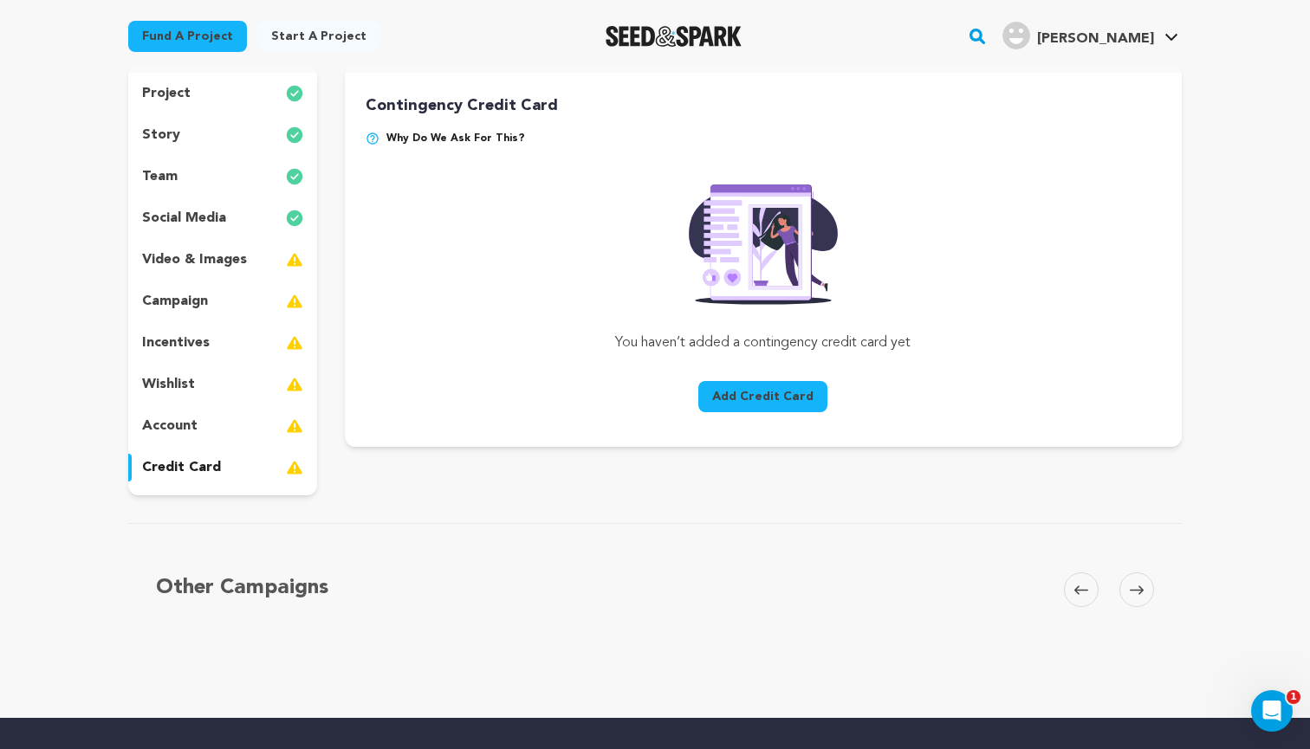
scroll to position [139, 0]
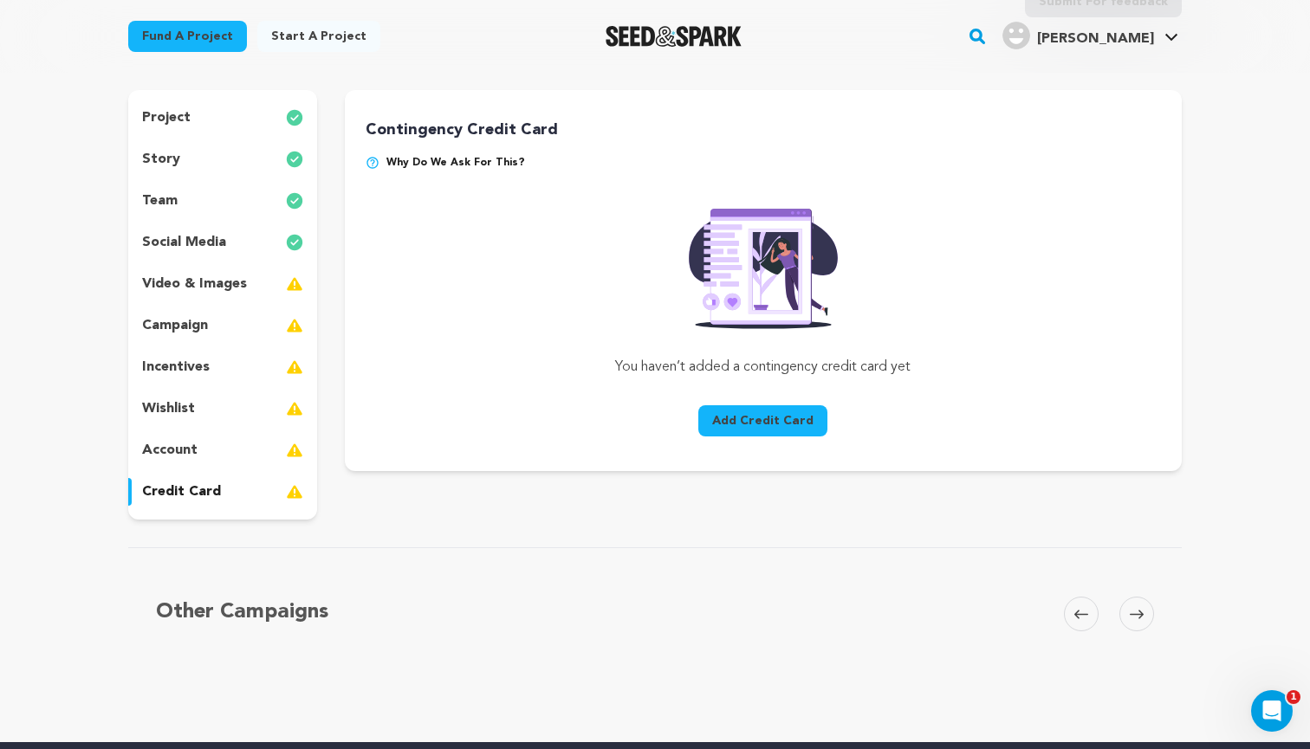
click at [185, 444] on p "account" at bounding box center [169, 450] width 55 height 21
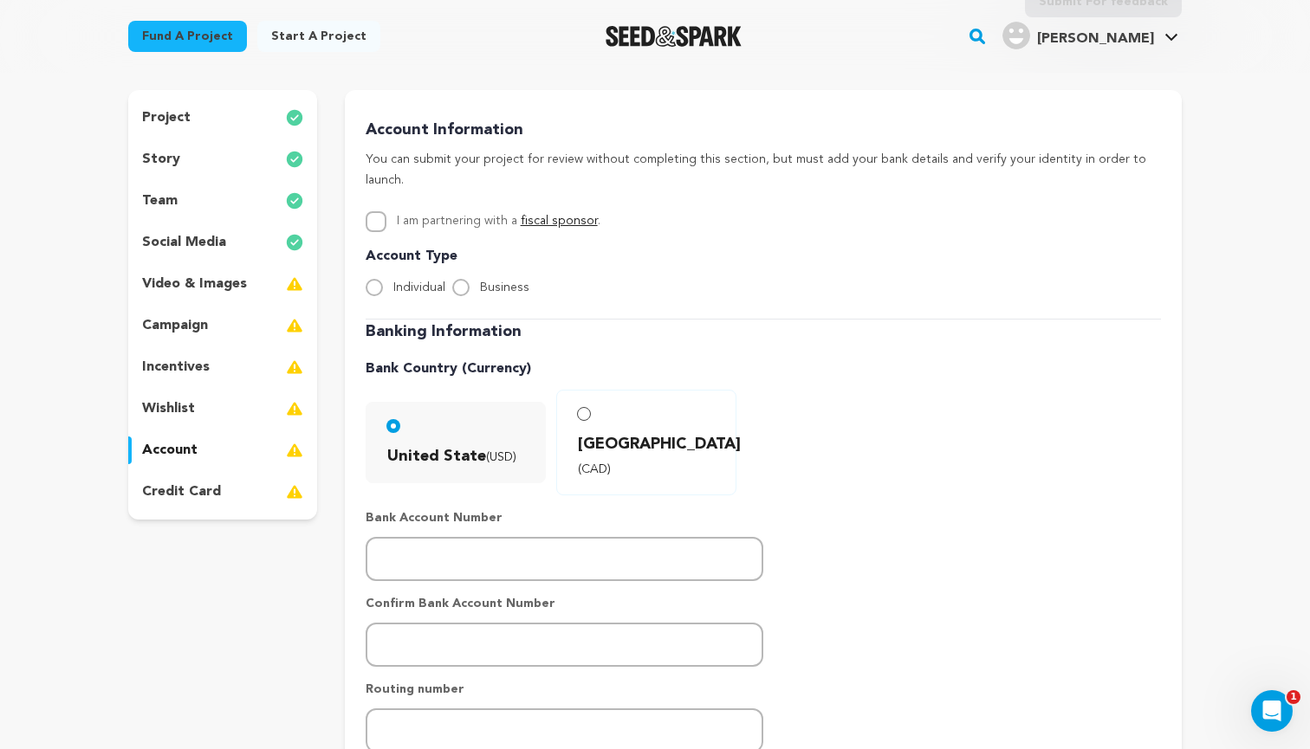
click at [186, 406] on p "wishlist" at bounding box center [168, 409] width 53 height 21
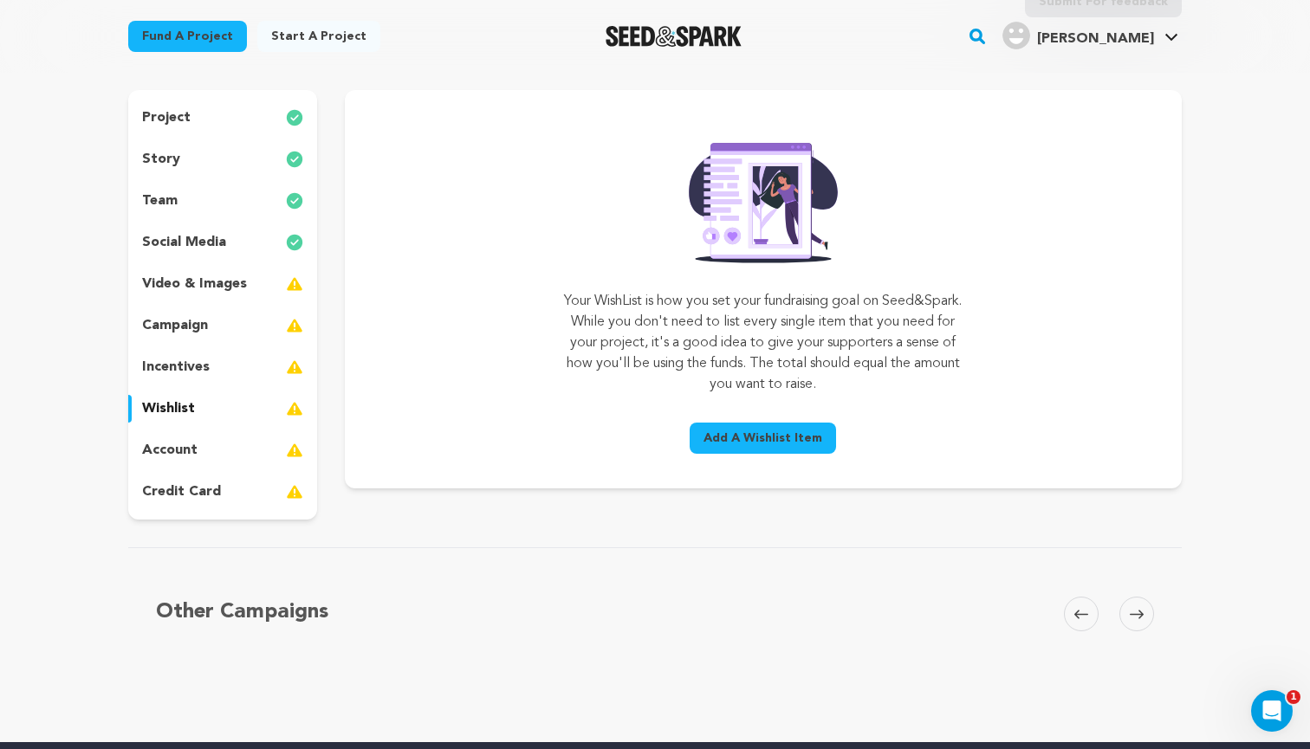
click at [191, 360] on p "incentives" at bounding box center [176, 367] width 68 height 21
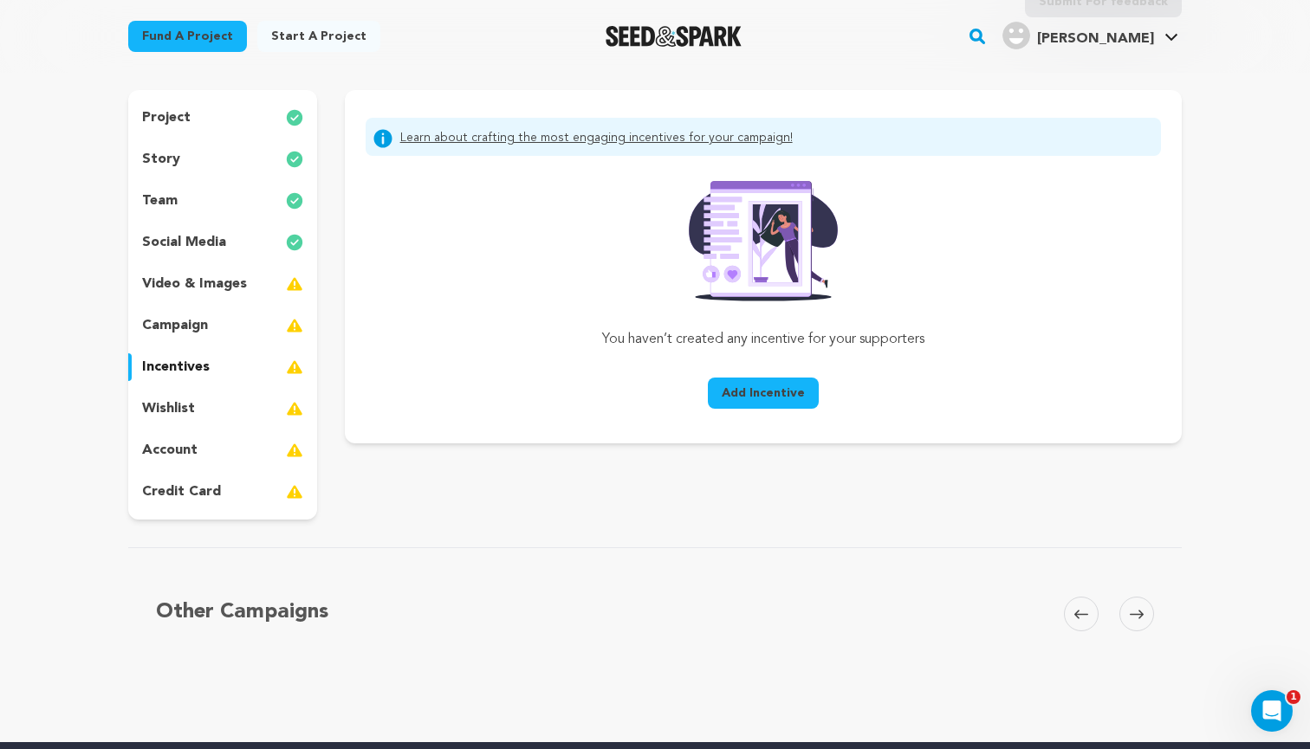
click at [193, 326] on p "campaign" at bounding box center [175, 325] width 66 height 21
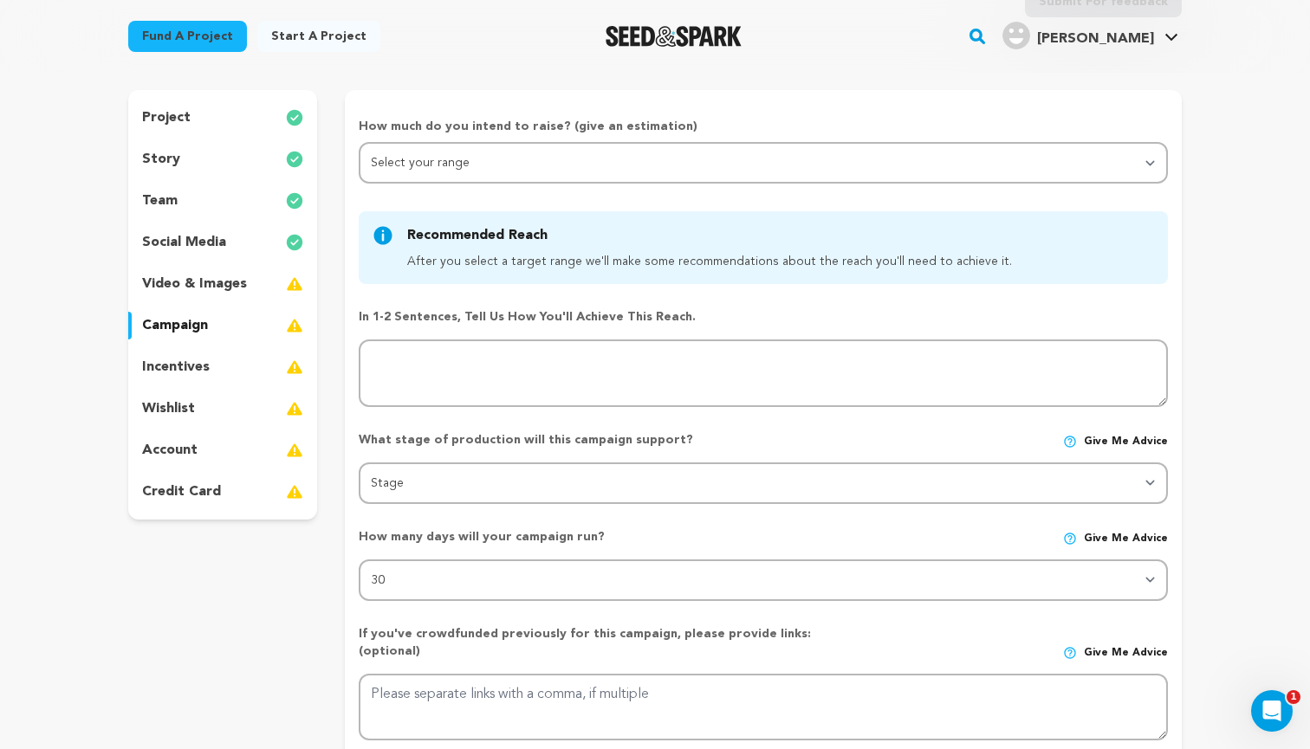
click at [198, 286] on p "video & images" at bounding box center [194, 284] width 105 height 21
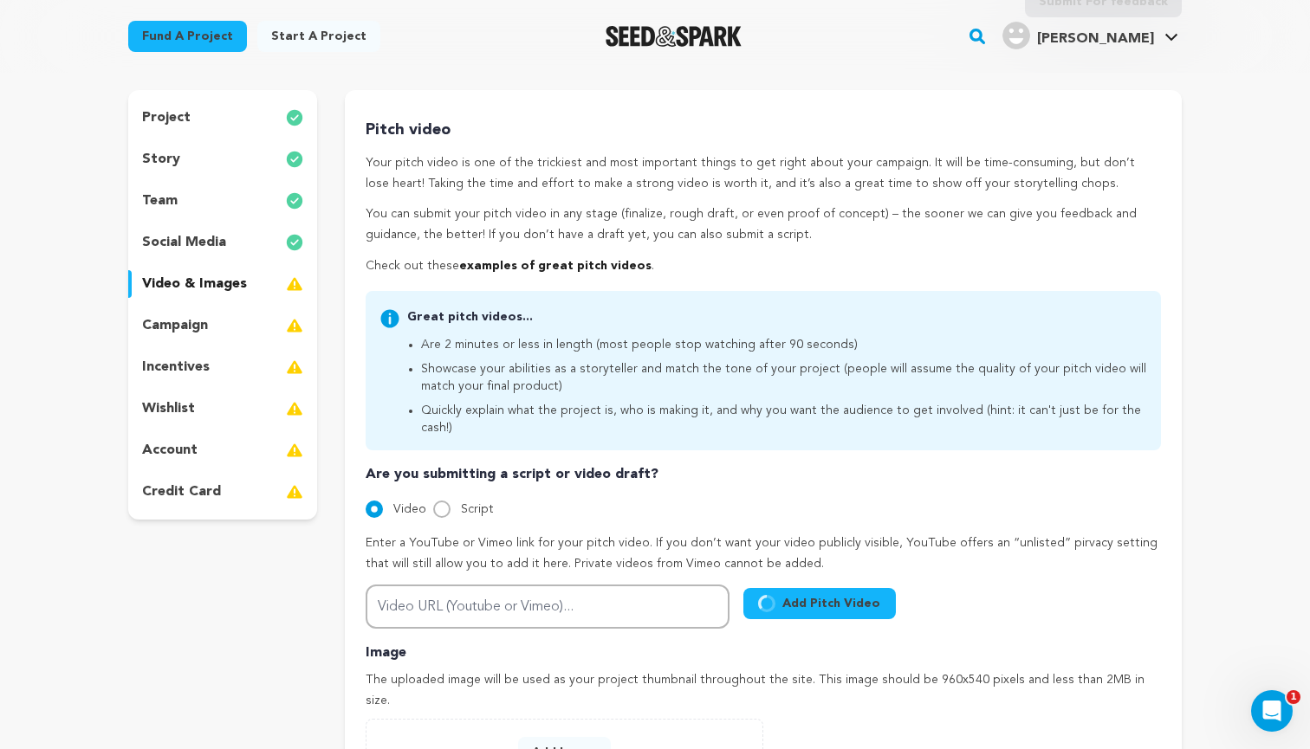
click at [191, 193] on div "team" at bounding box center [222, 201] width 189 height 28
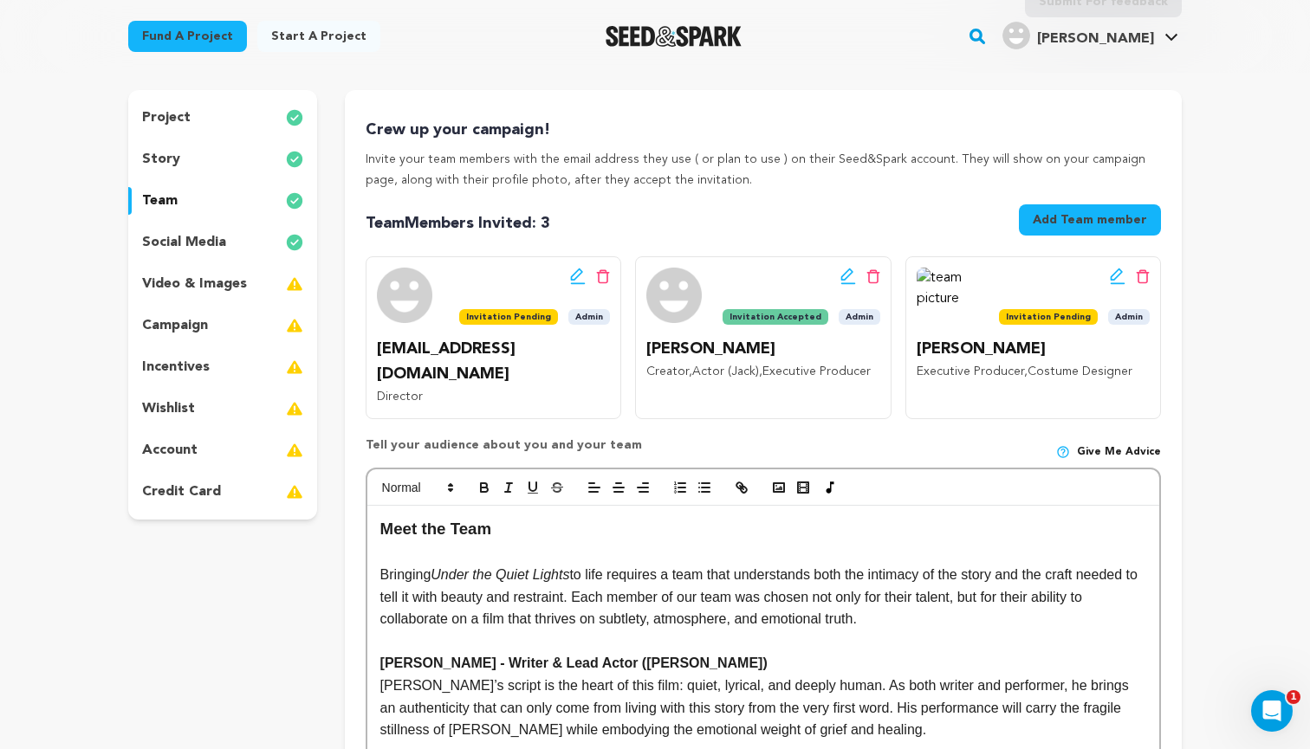
click at [197, 154] on div "story" at bounding box center [222, 160] width 189 height 28
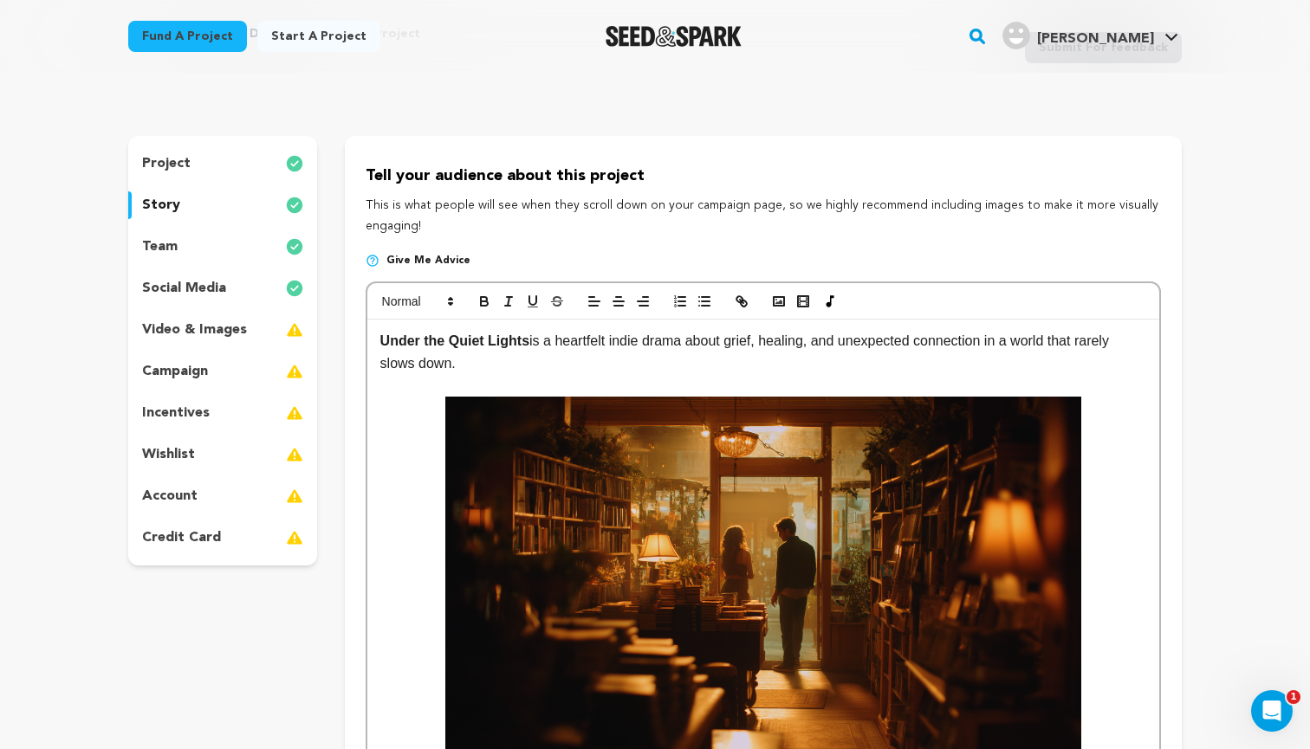
scroll to position [63, 0]
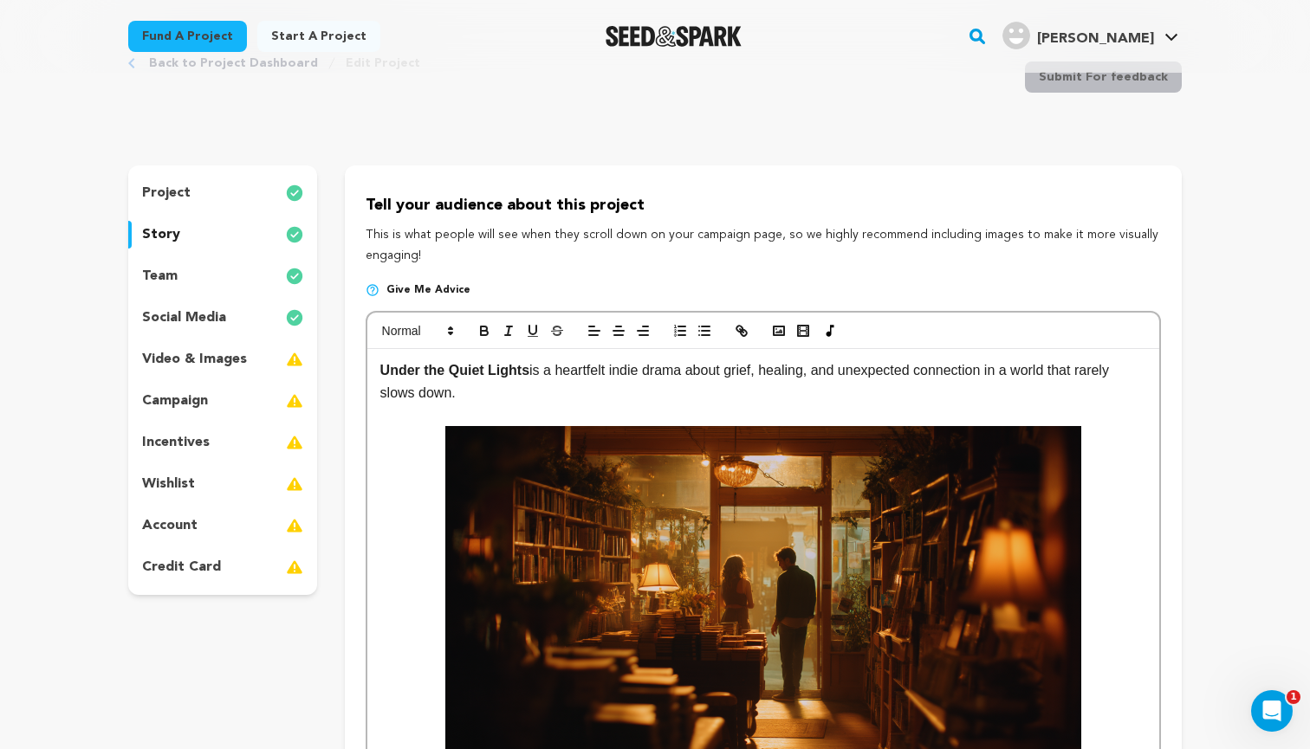
click at [192, 188] on div "project" at bounding box center [222, 193] width 189 height 28
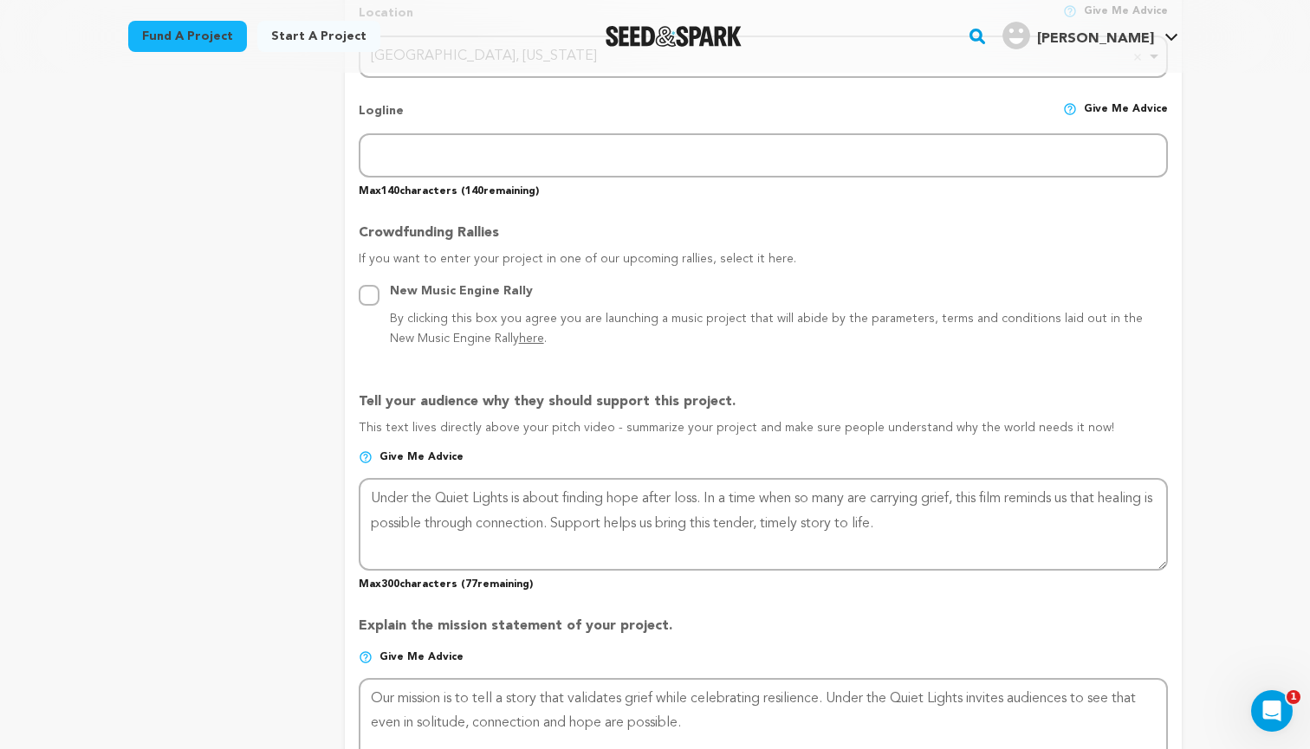
scroll to position [808, 0]
